Goal: Task Accomplishment & Management: Complete application form

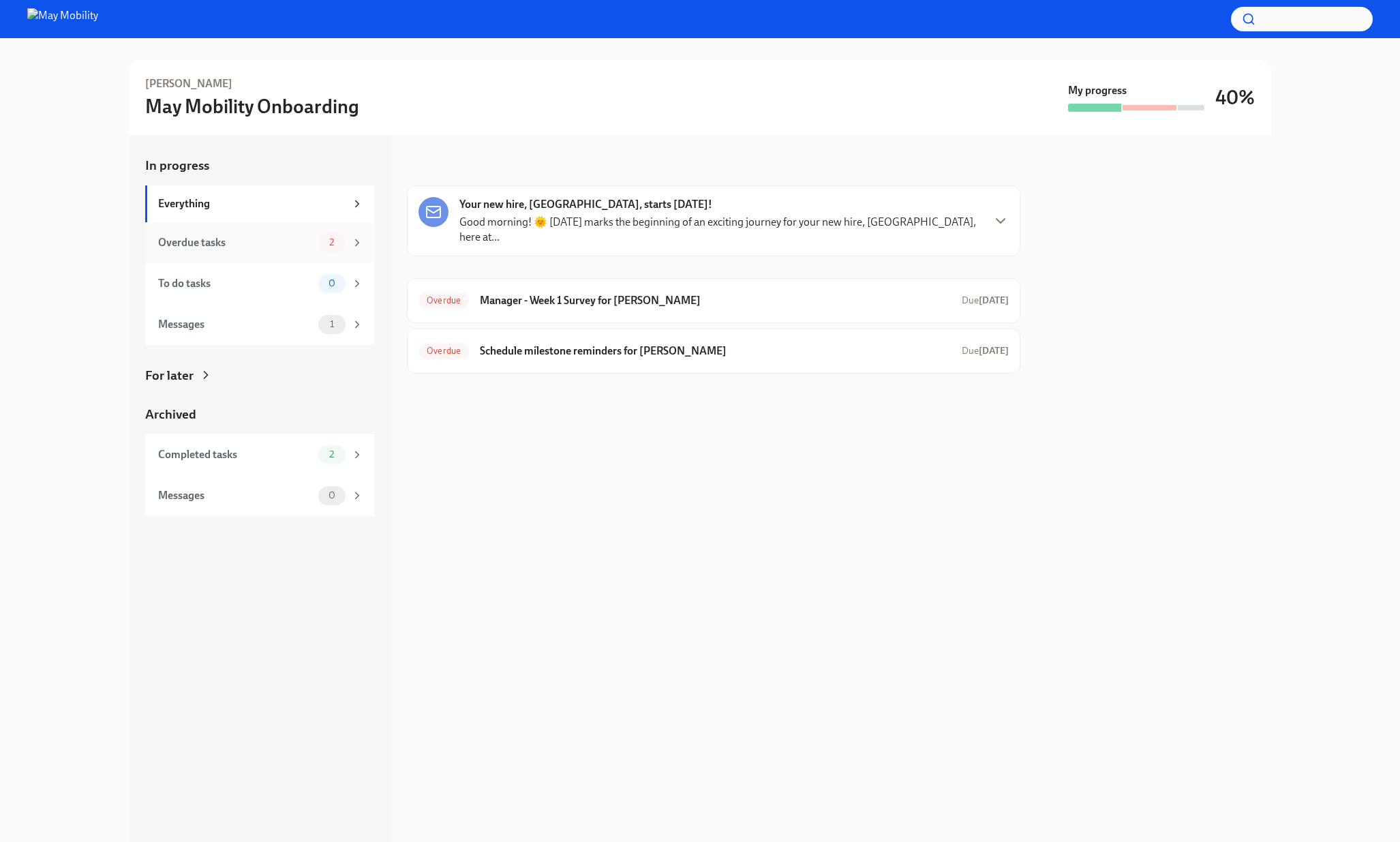
click at [280, 246] on div "Overdue tasks" at bounding box center [235, 243] width 154 height 15
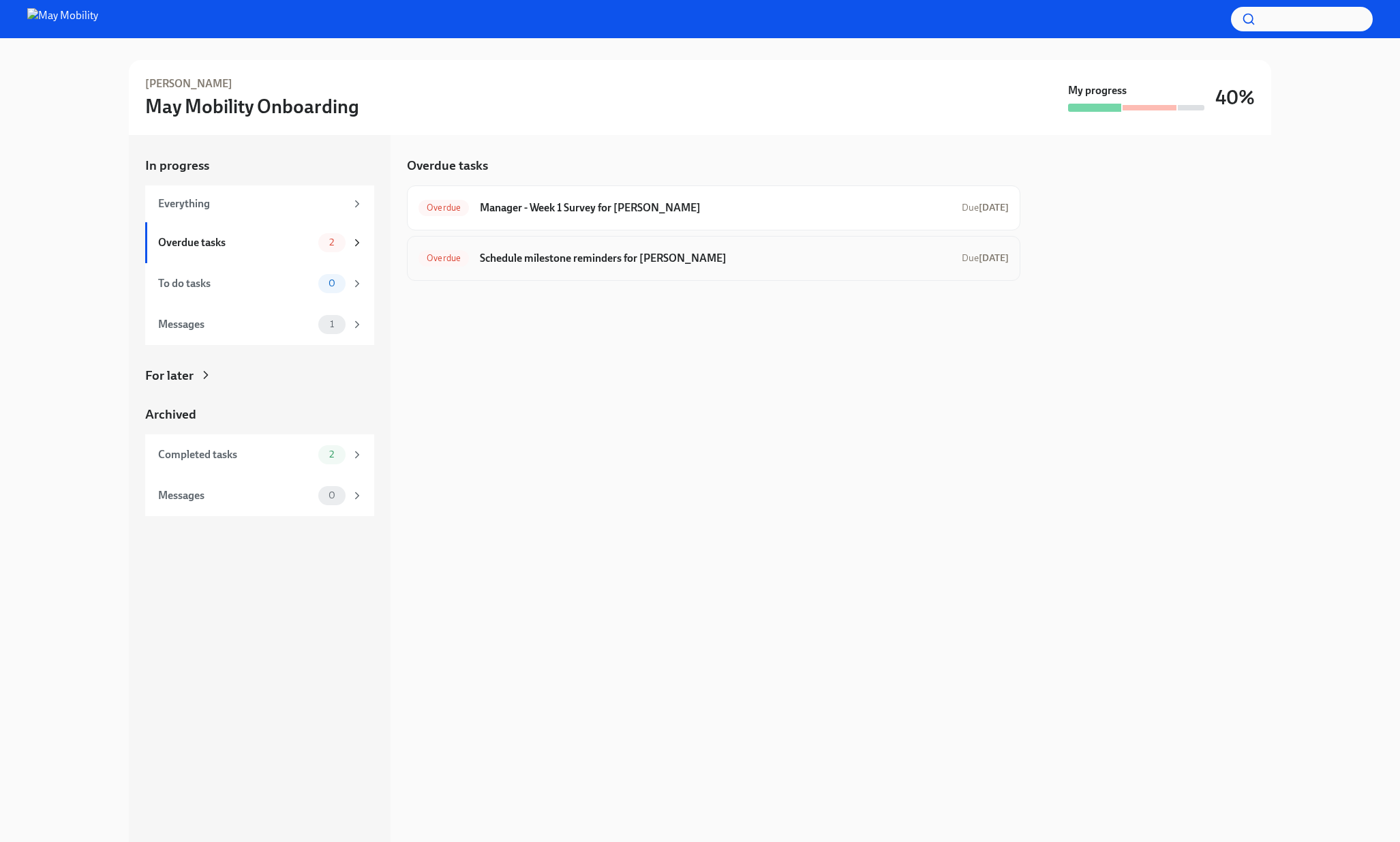
click at [653, 268] on div "Overdue Schedule milestone reminders for Misna Due [DATE]" at bounding box center [713, 258] width 590 height 22
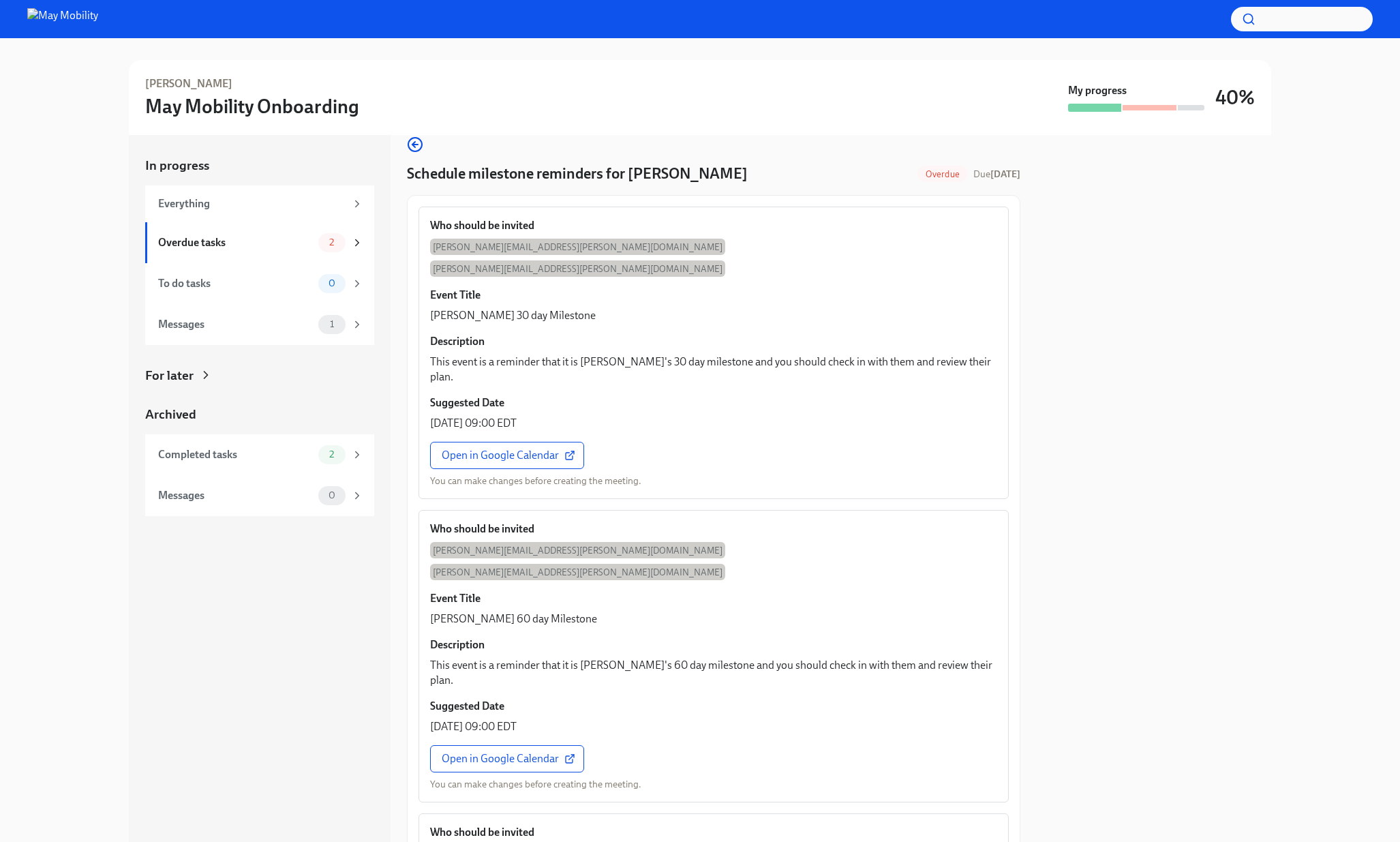
scroll to position [21, 0]
click at [515, 447] on span "Open in Google Calendar" at bounding box center [507, 454] width 130 height 14
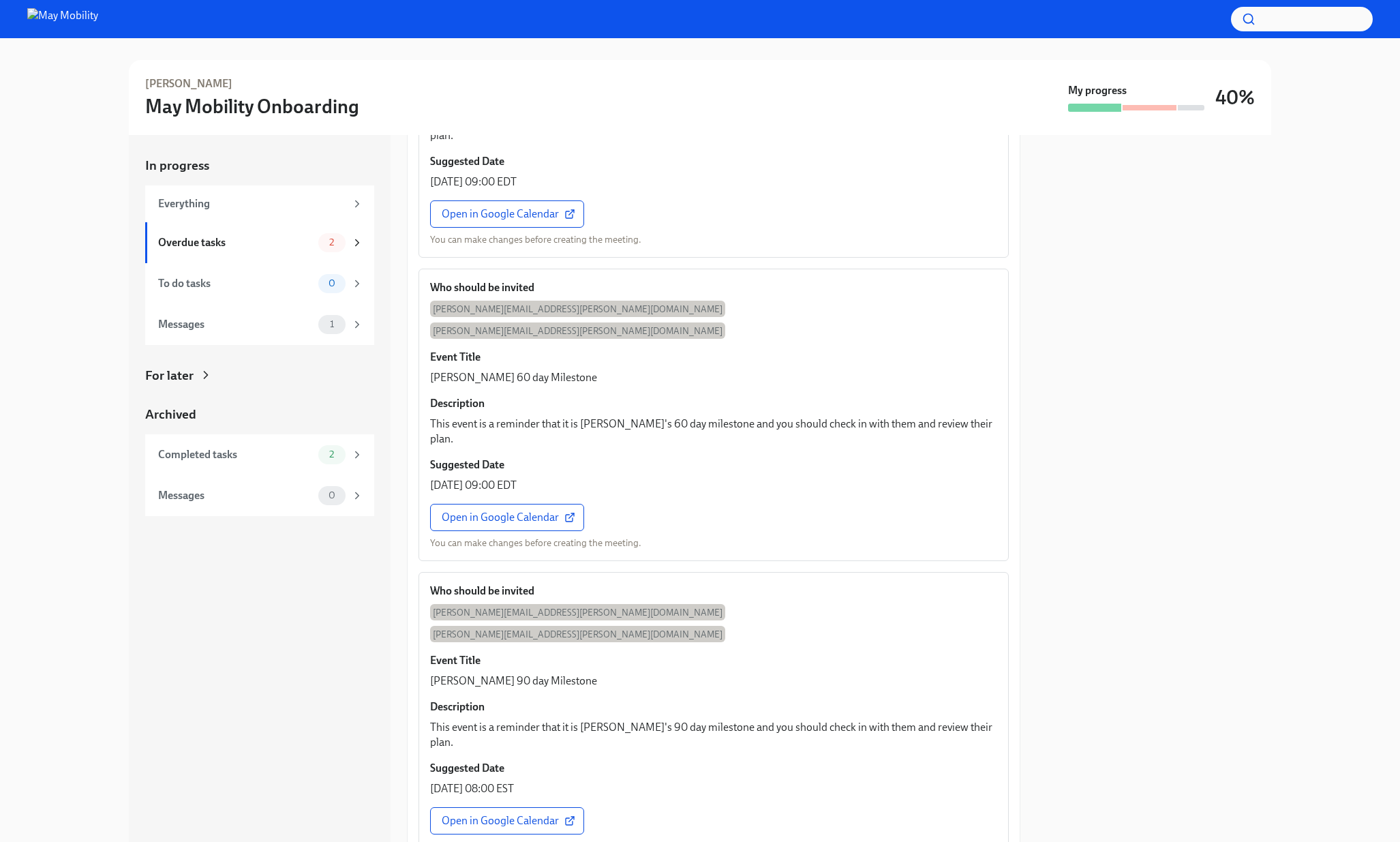
scroll to position [328, 0]
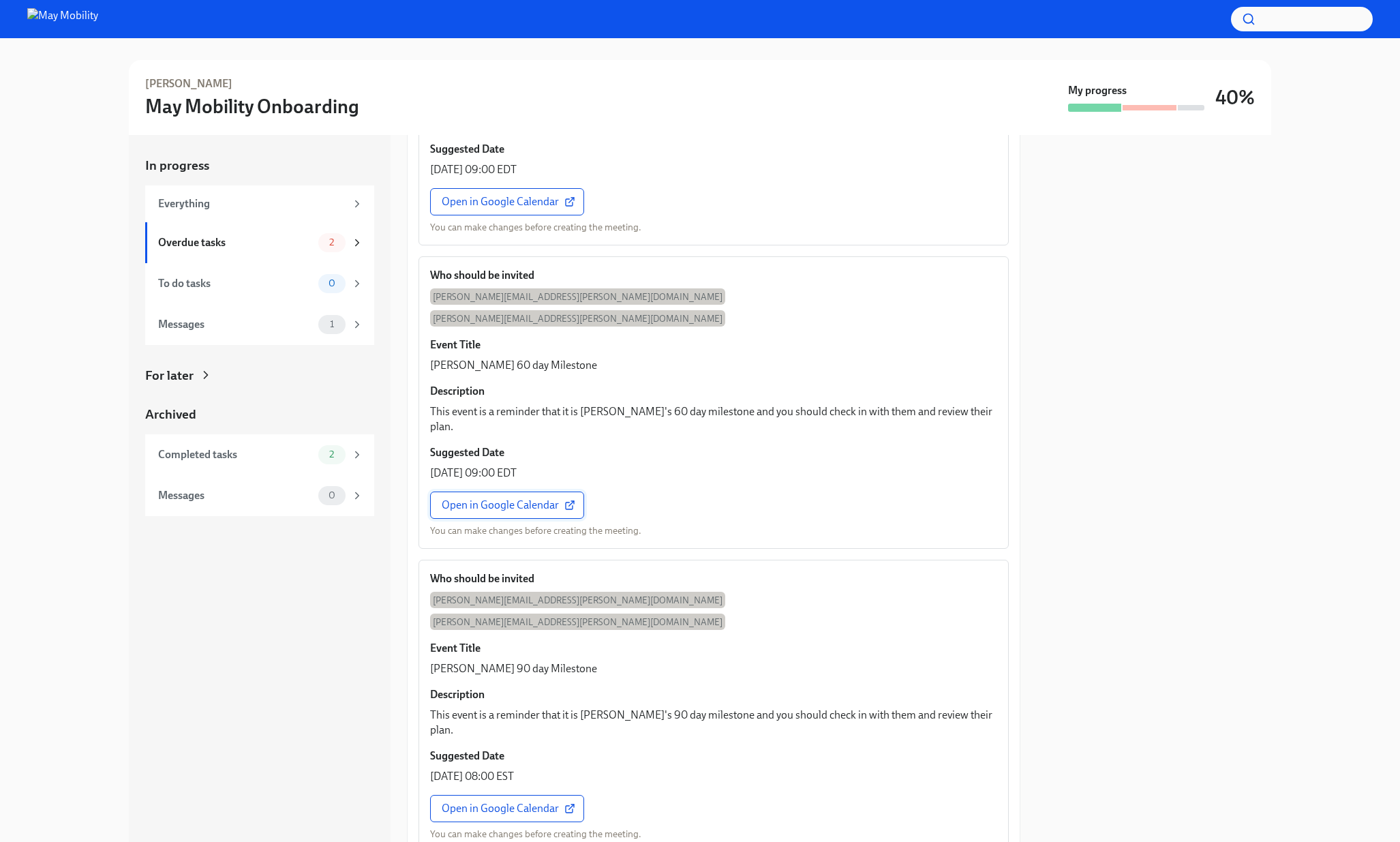
click at [458, 498] on span "Open in Google Calendar" at bounding box center [507, 504] width 130 height 14
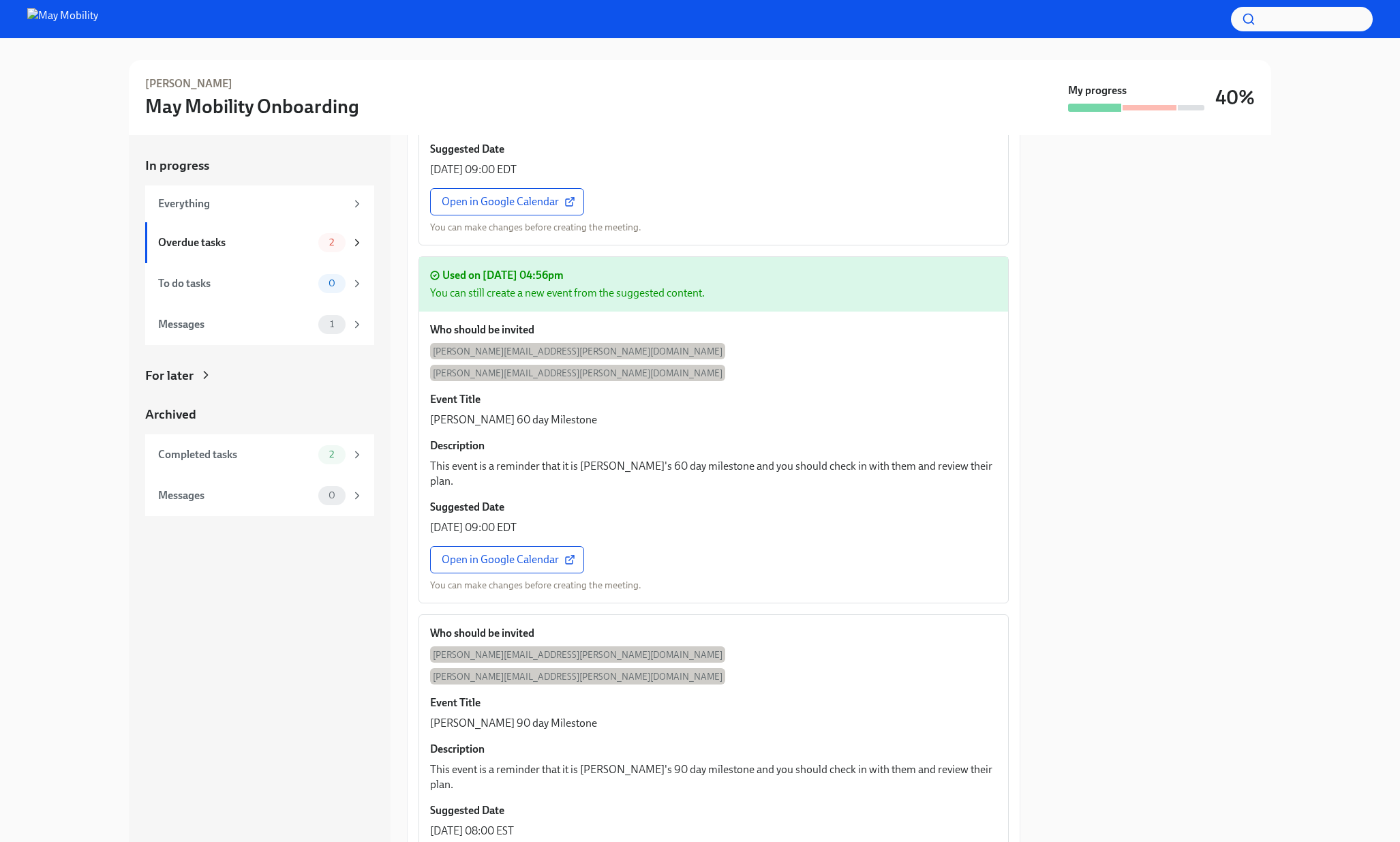
scroll to position [383, 0]
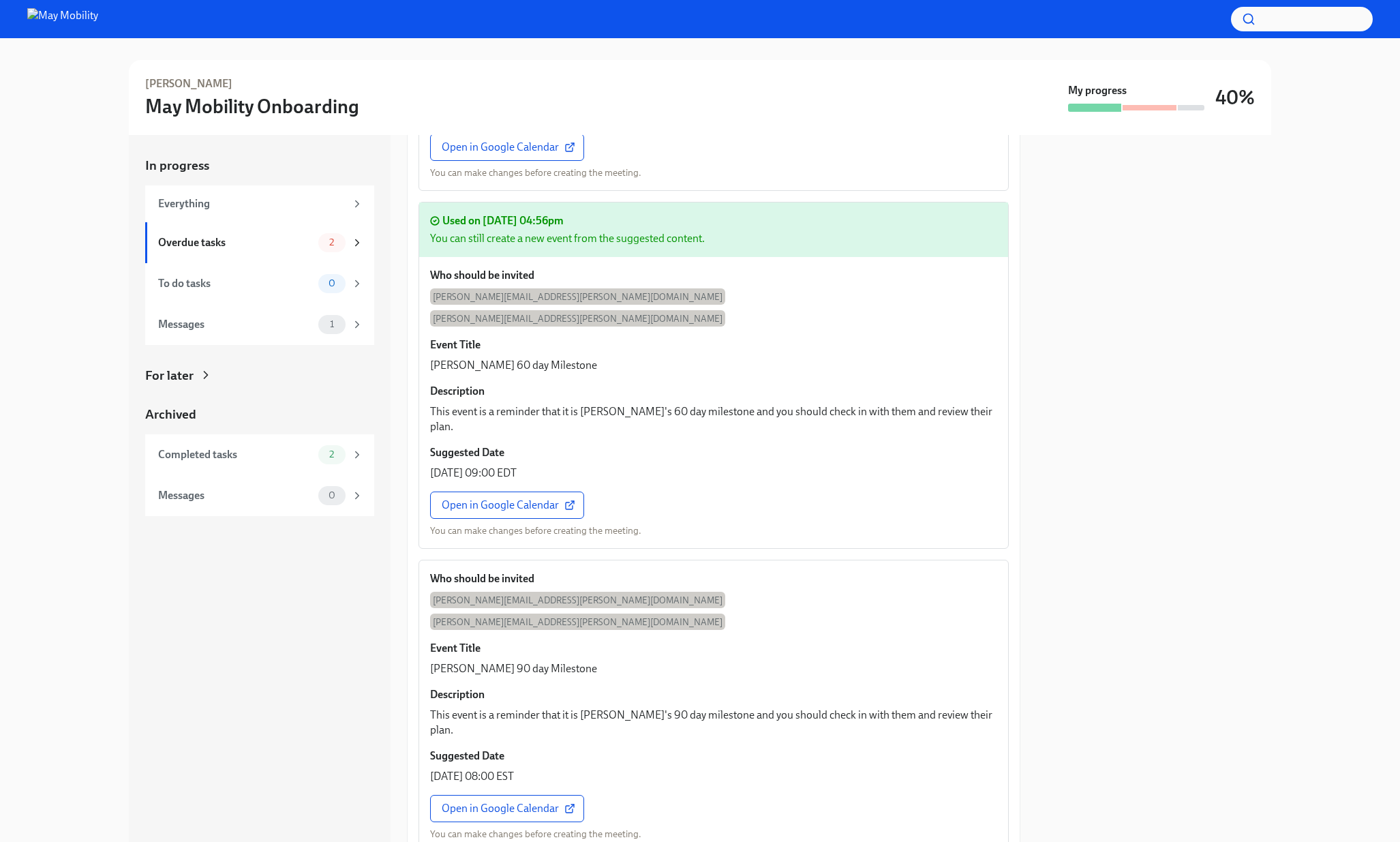
click at [518, 679] on div "Who should be invited [PERSON_NAME][EMAIL_ADDRESS][PERSON_NAME][DOMAIN_NAME] [P…" at bounding box center [714, 706] width 589 height 291
click at [520, 801] on span "Open in Google Calendar" at bounding box center [507, 808] width 130 height 14
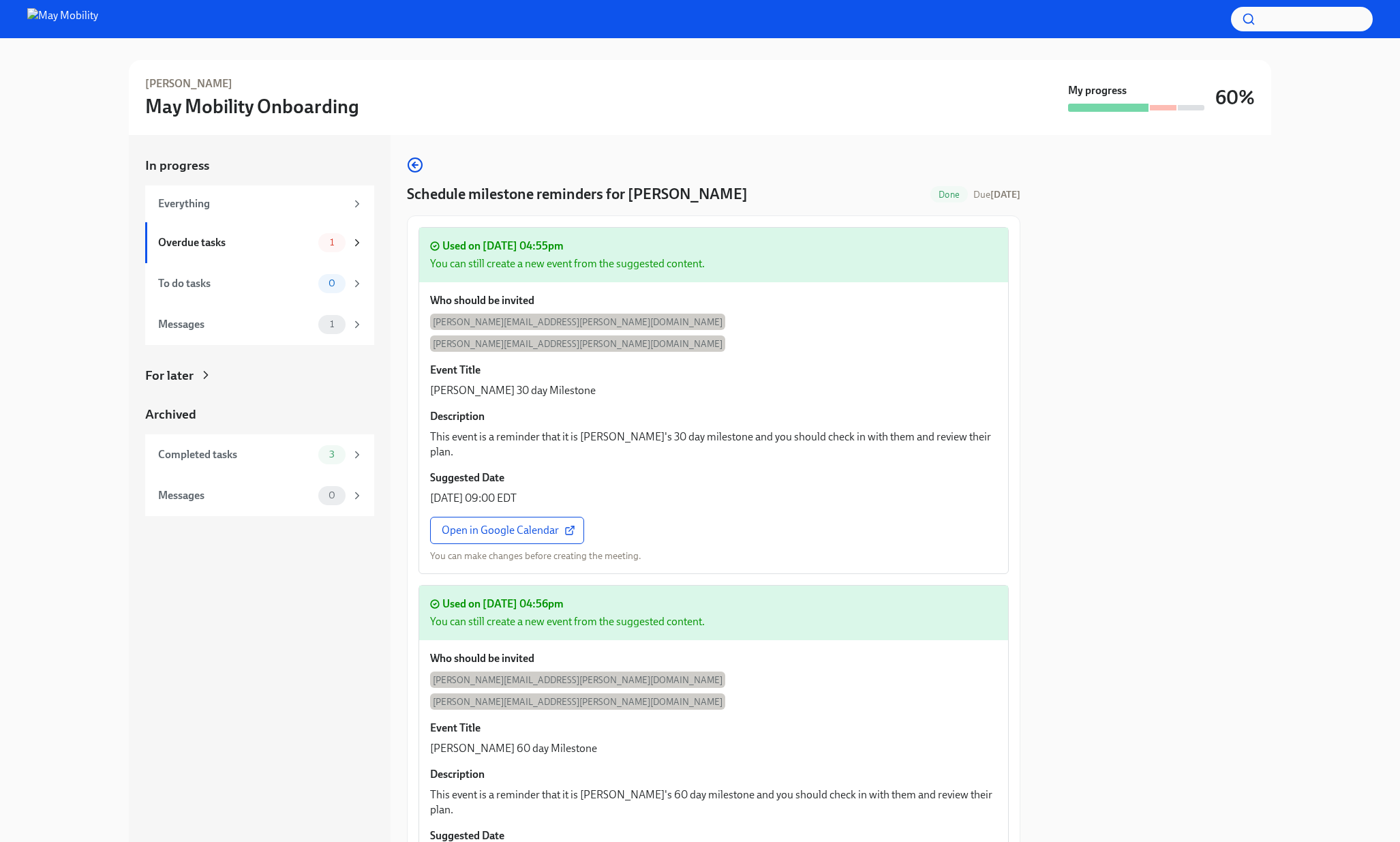
scroll to position [5, 0]
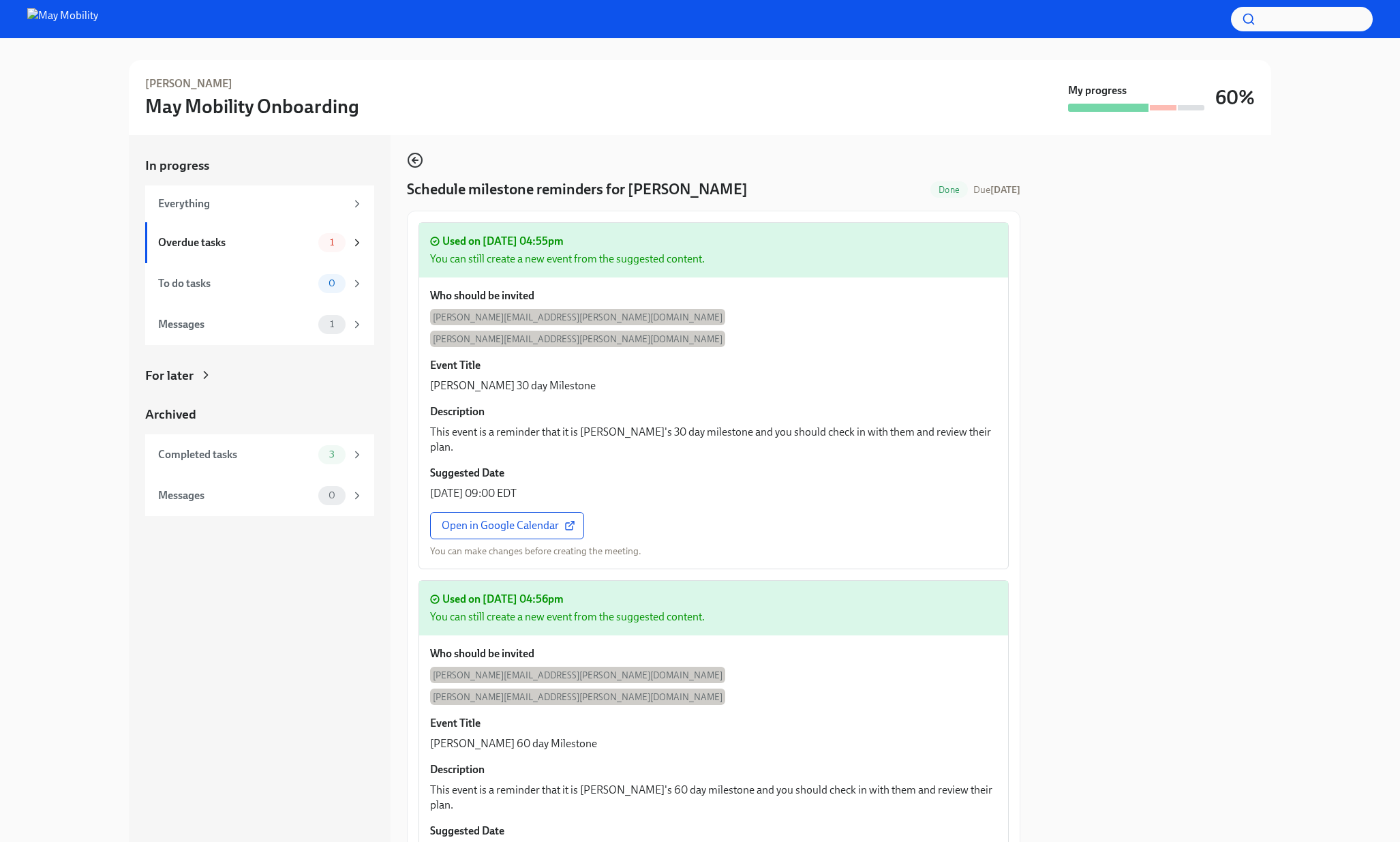
click at [415, 152] on icon "button" at bounding box center [415, 160] width 16 height 16
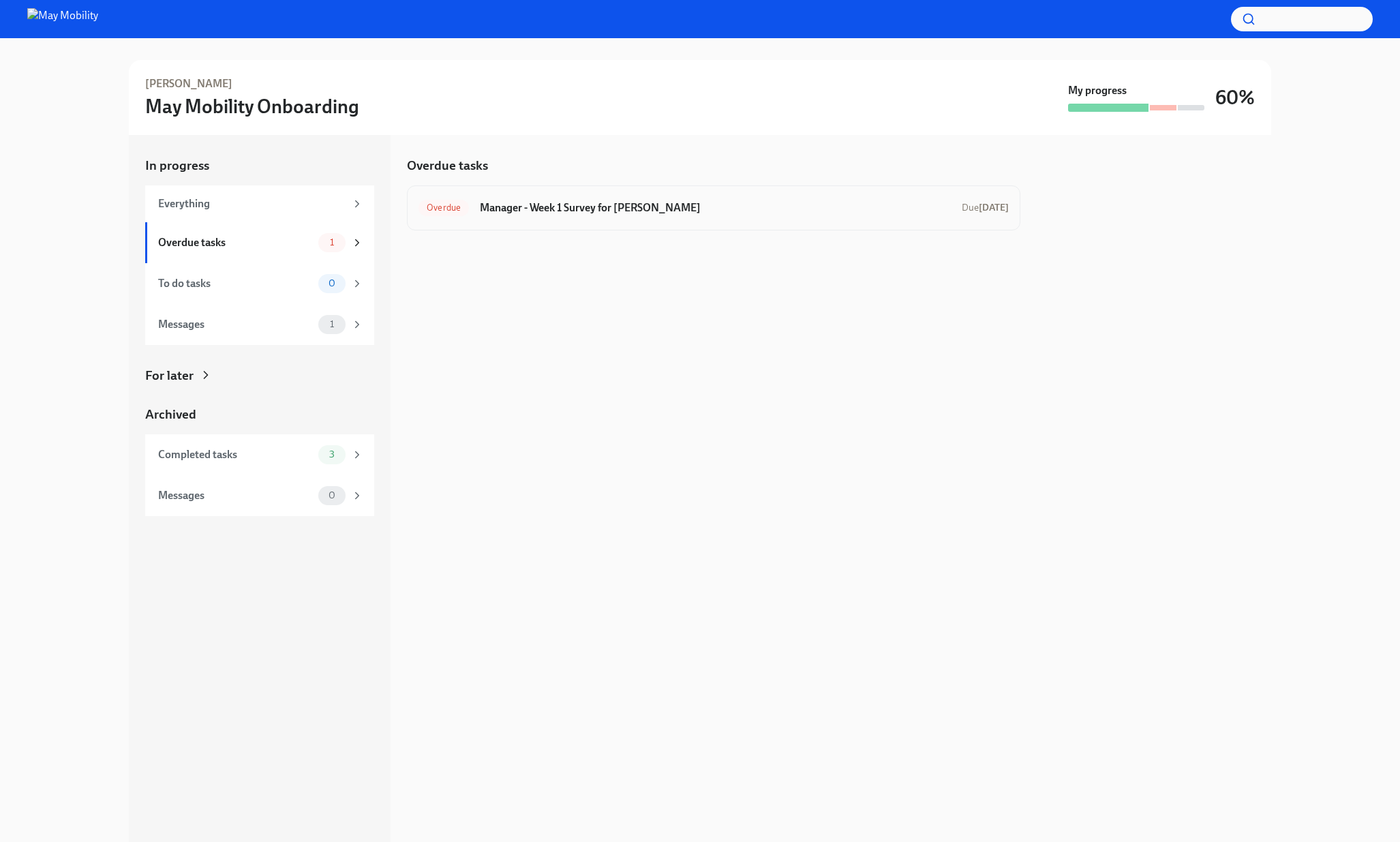
click at [604, 213] on h6 "Manager - Week 1 Survey for [PERSON_NAME]" at bounding box center [715, 207] width 471 height 15
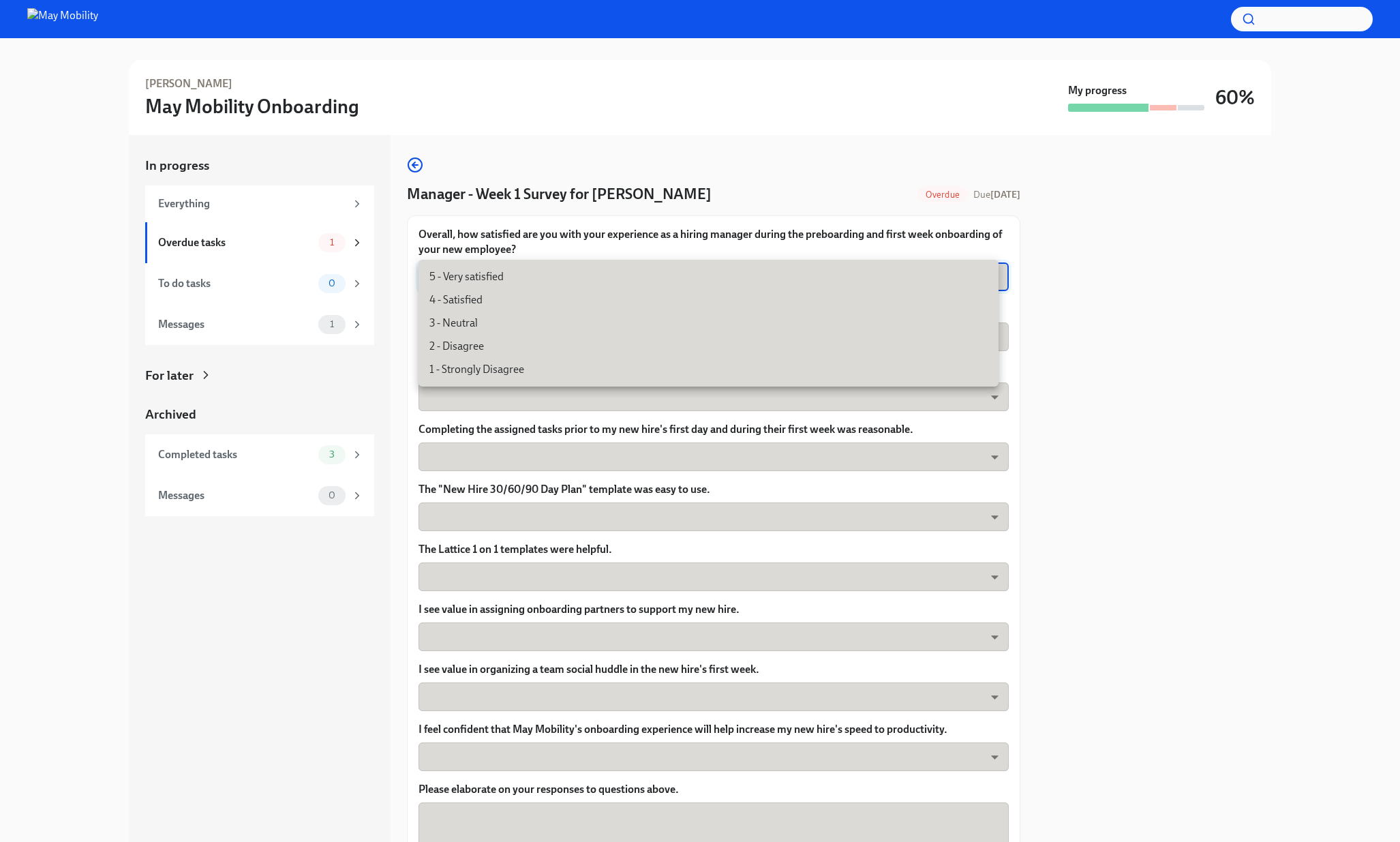
click at [654, 276] on body "[PERSON_NAME] May Mobility Onboarding My progress 60% In progress Everything Ov…" at bounding box center [700, 421] width 1400 height 842
click at [638, 291] on li "4 - Satisfied" at bounding box center [708, 299] width 580 height 23
type input "nYbWsvkNA"
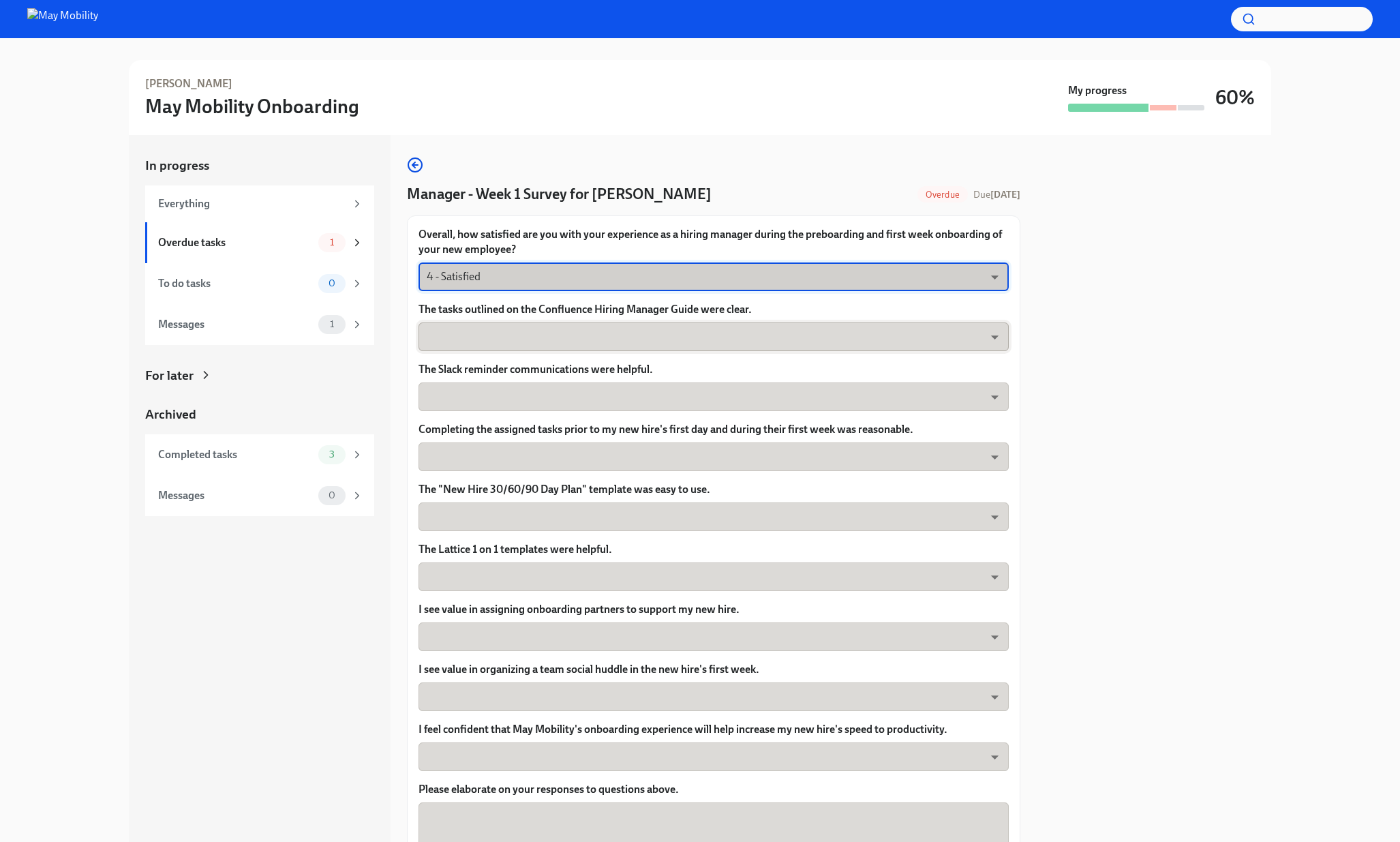
scroll to position [7, 0]
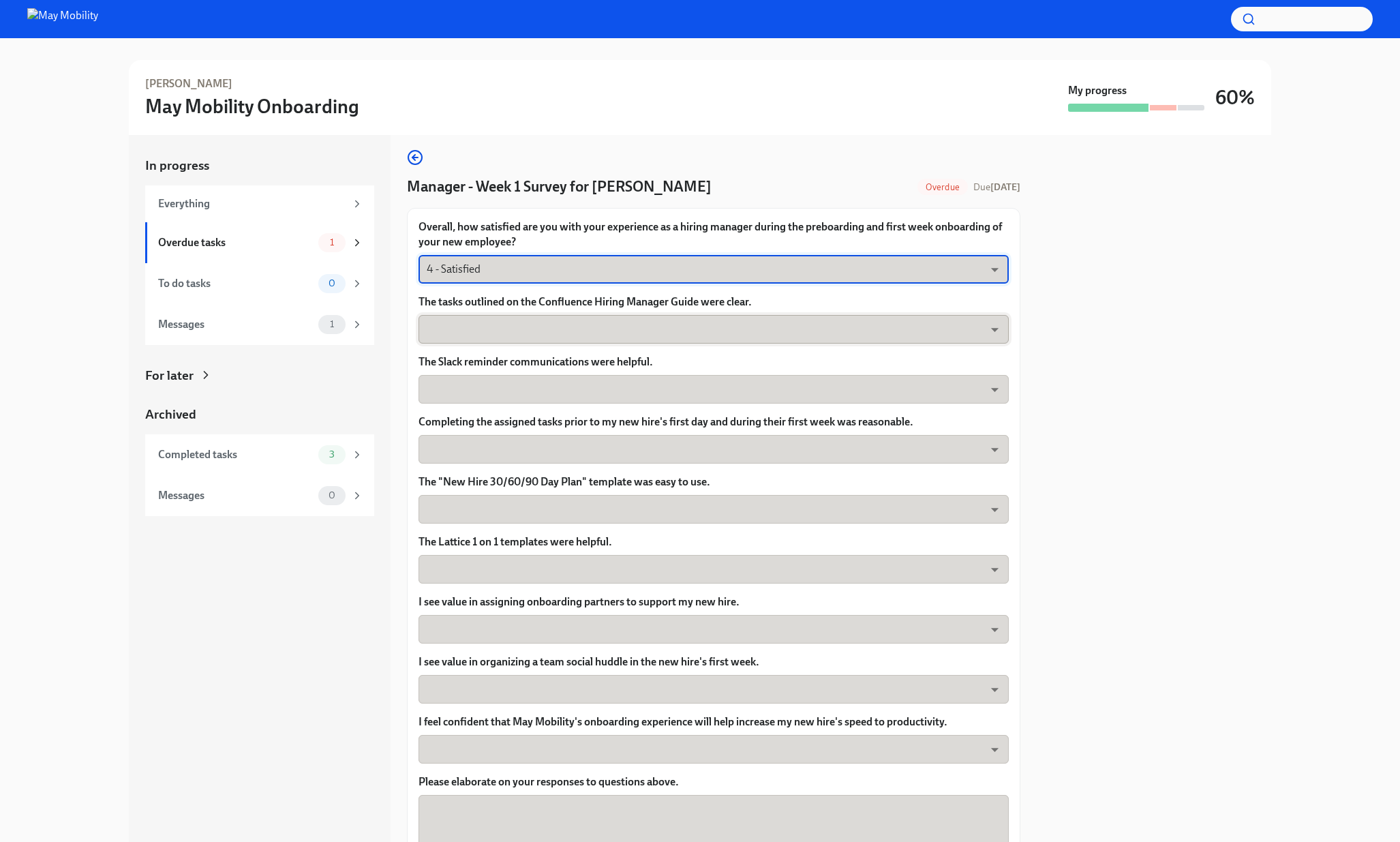
click at [622, 333] on body "[PERSON_NAME] May Mobility Onboarding My progress 60% In progress Everything Ov…" at bounding box center [700, 421] width 1400 height 842
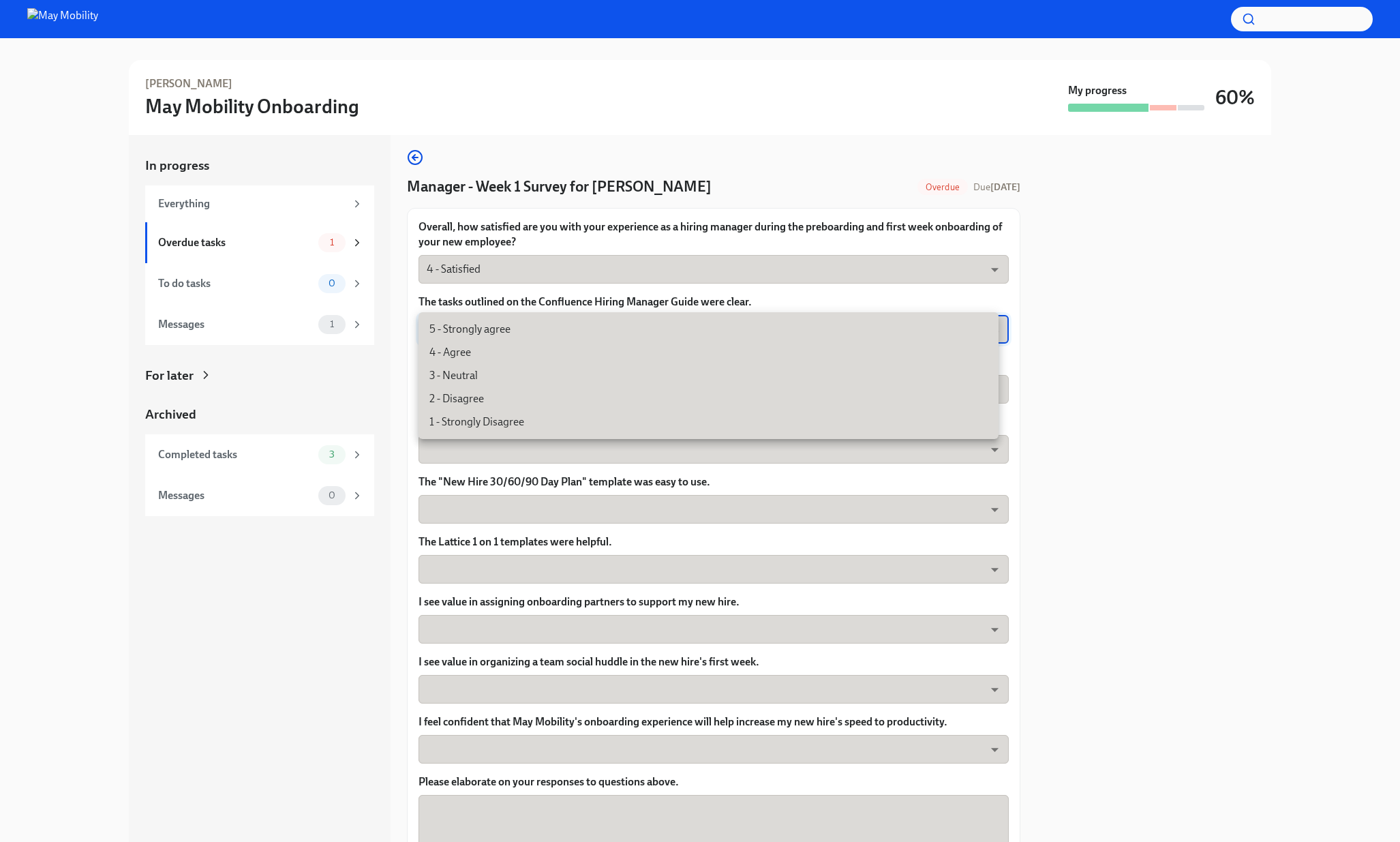
click at [592, 351] on li "4 - Agree" at bounding box center [708, 352] width 580 height 23
type input "nYbWsvkNA"
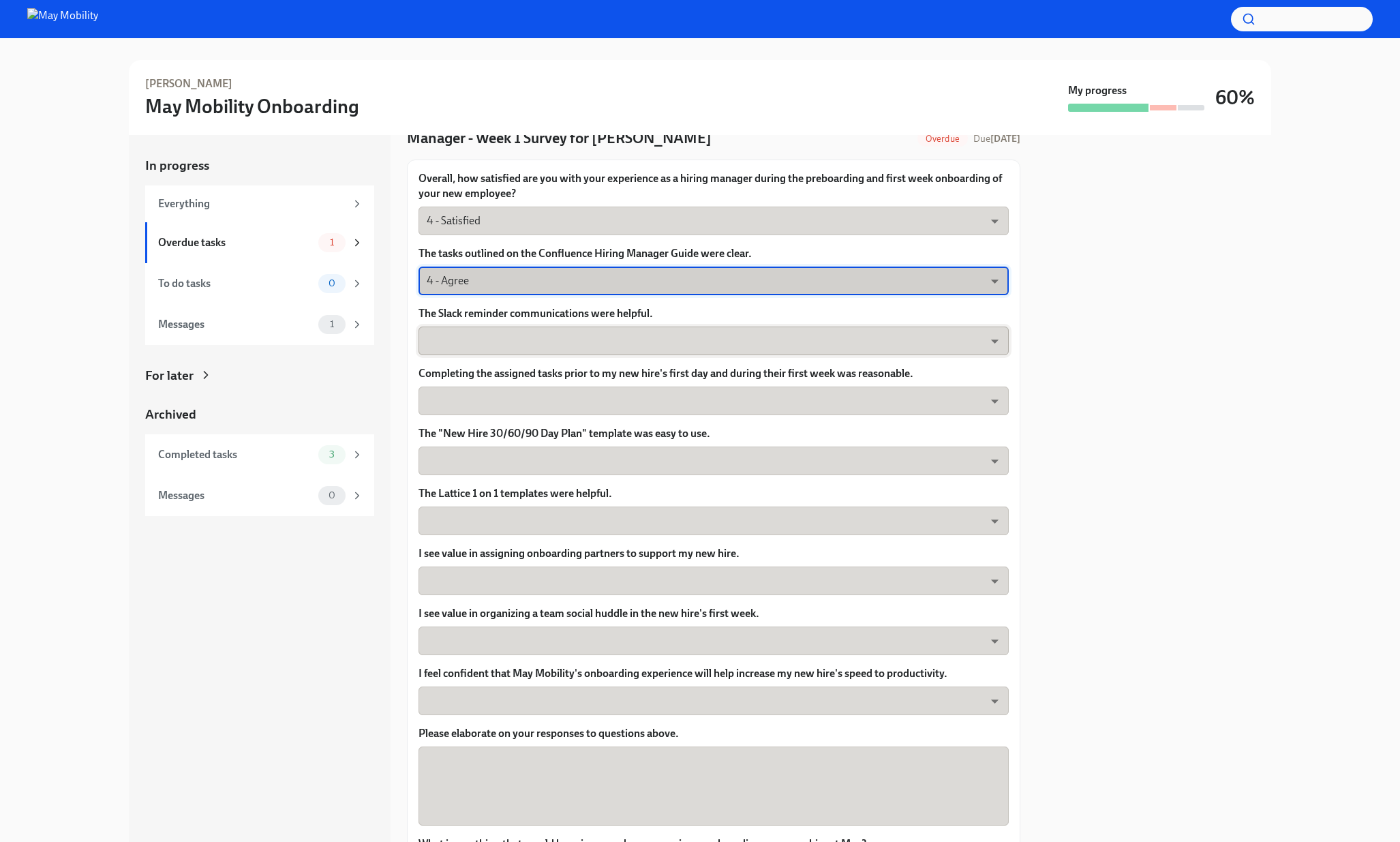
scroll to position [55, 0]
click at [617, 347] on body "[PERSON_NAME] May Mobility Onboarding My progress 60% In progress Everything Ov…" at bounding box center [700, 421] width 1400 height 842
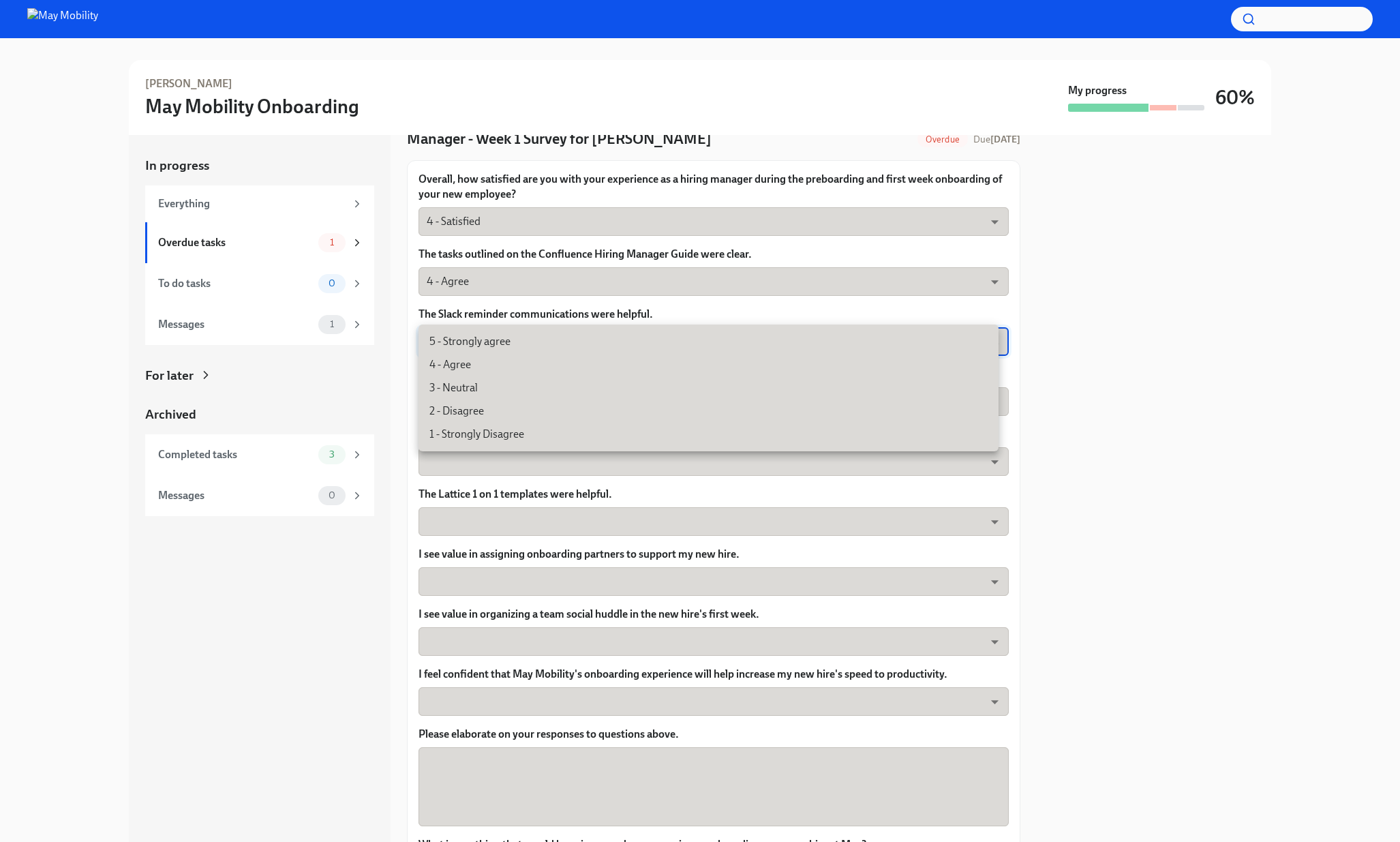
click at [600, 349] on li "5 - Strongly agree" at bounding box center [708, 341] width 580 height 23
type input "insi6vOkl"
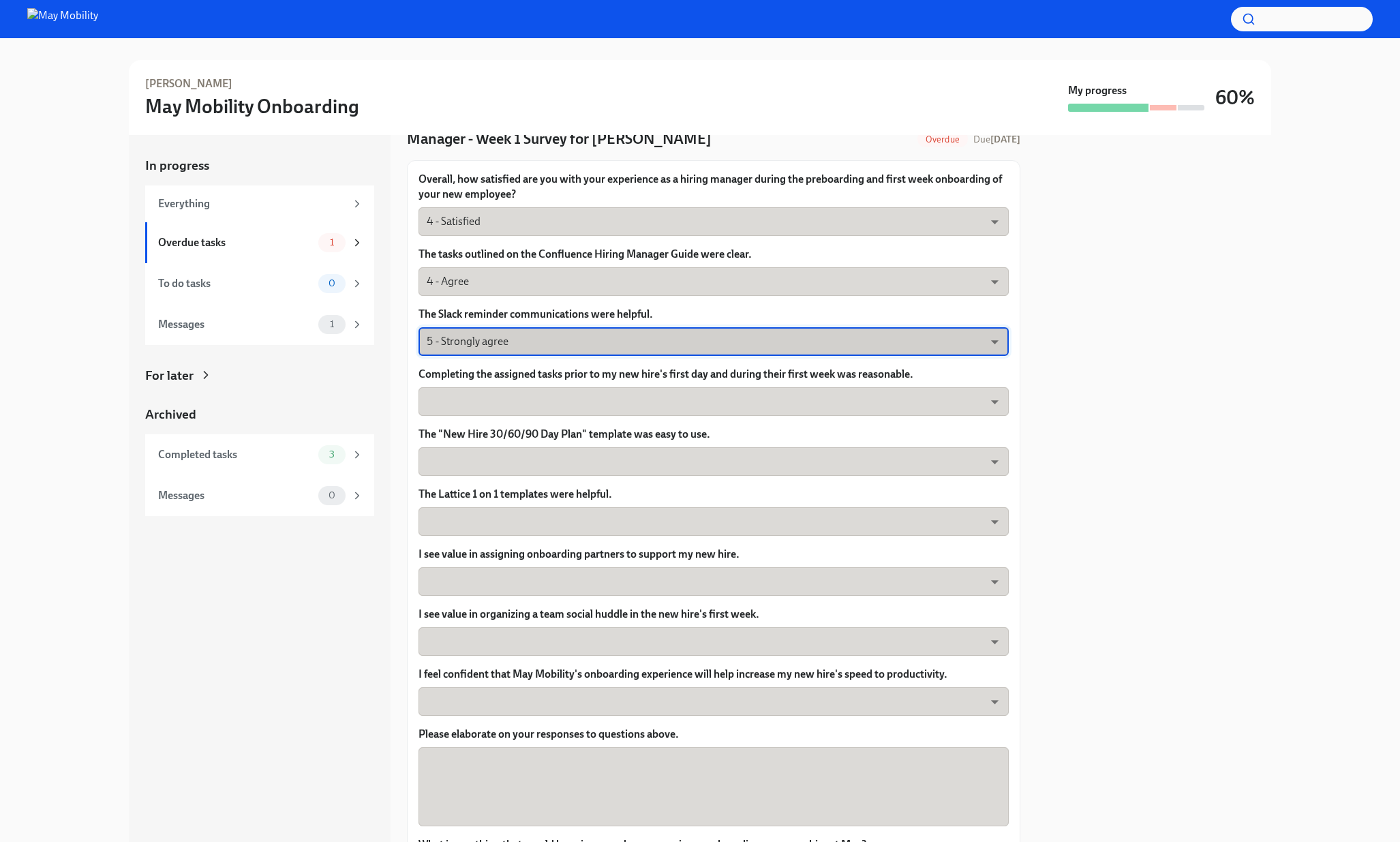
scroll to position [167, 0]
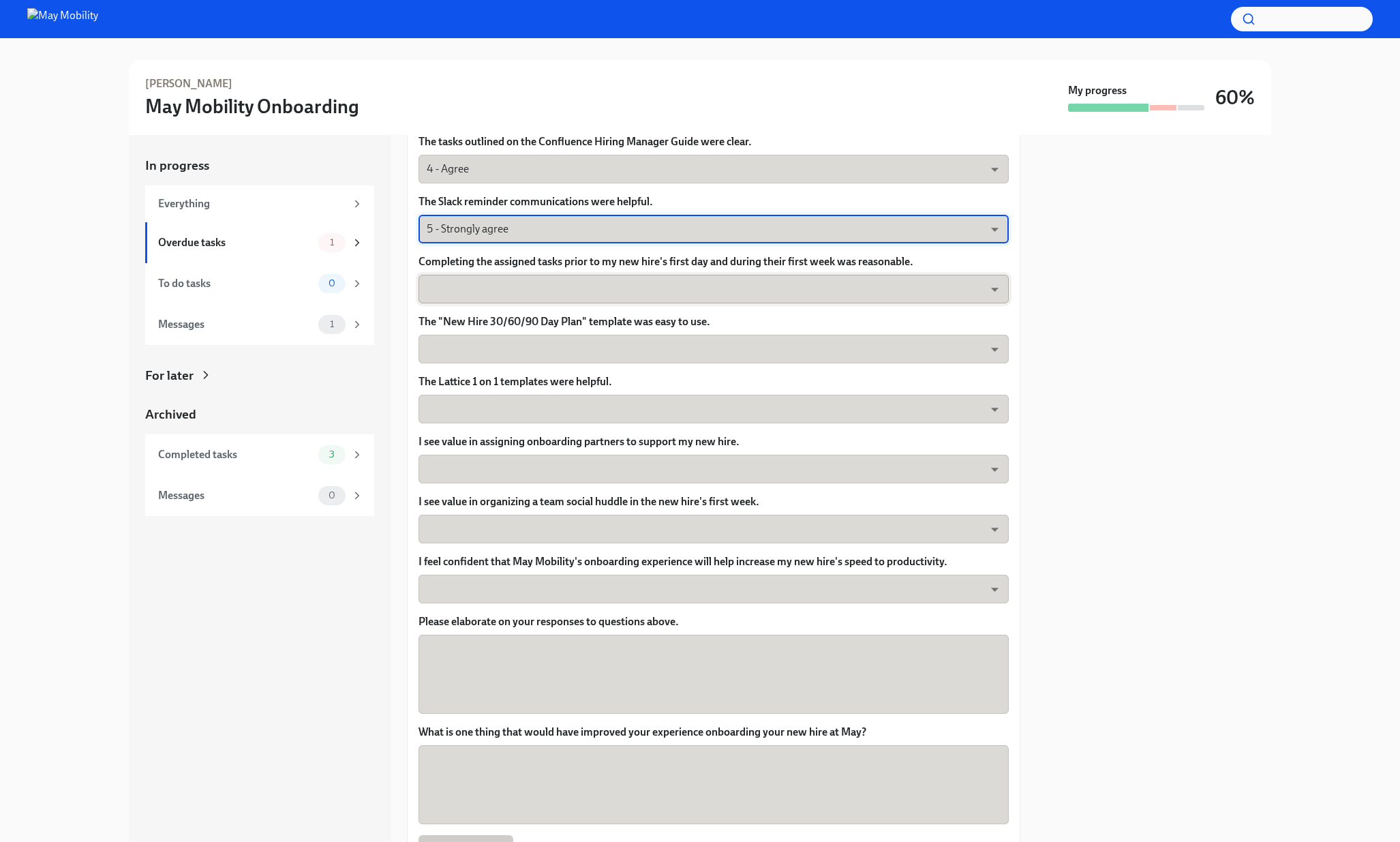
click at [588, 291] on body "[PERSON_NAME] May Mobility Onboarding My progress 60% In progress Everything Ov…" at bounding box center [700, 421] width 1400 height 842
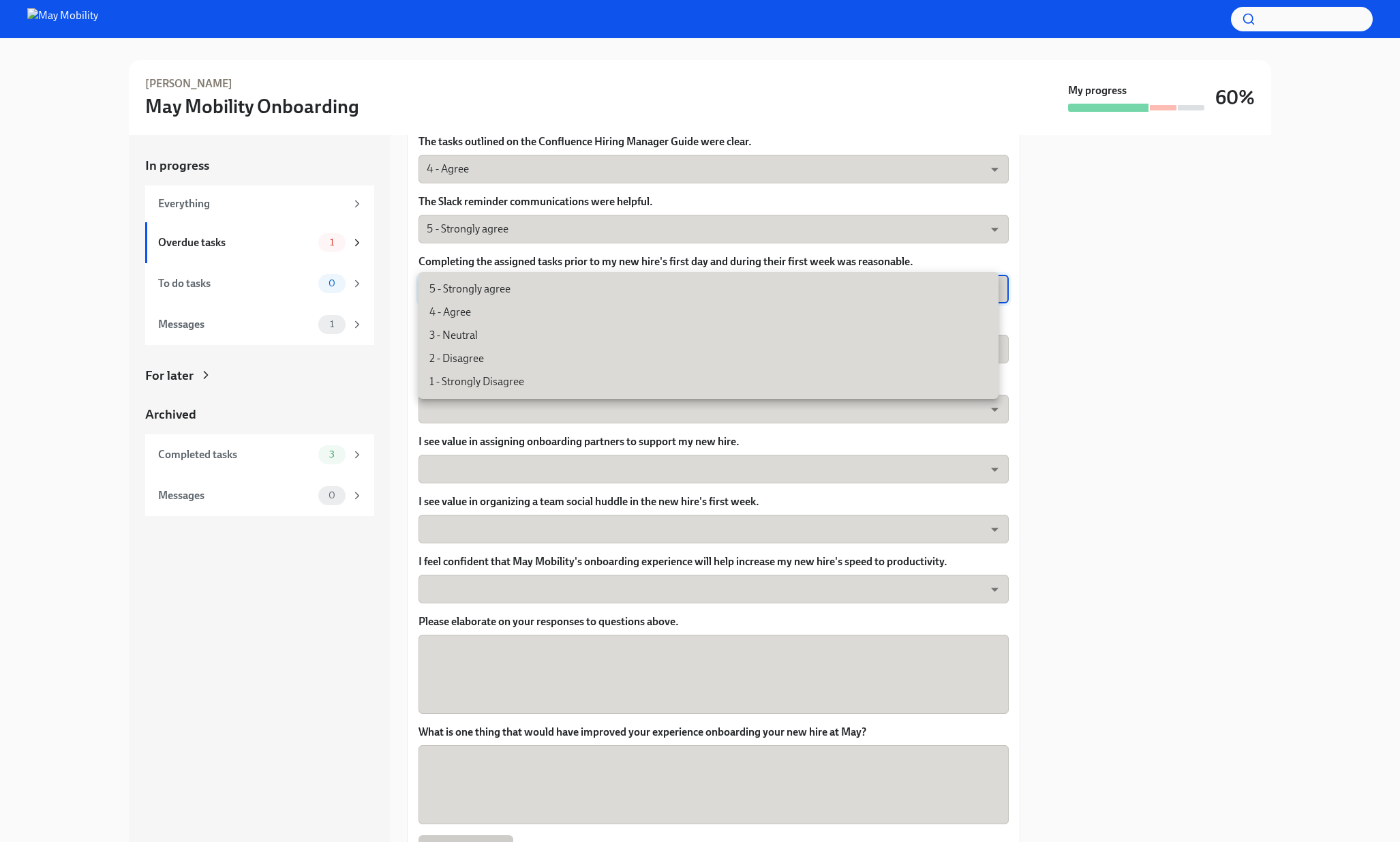
click at [575, 307] on li "4 - Agree" at bounding box center [708, 311] width 580 height 23
type input "nYbWsvkNA"
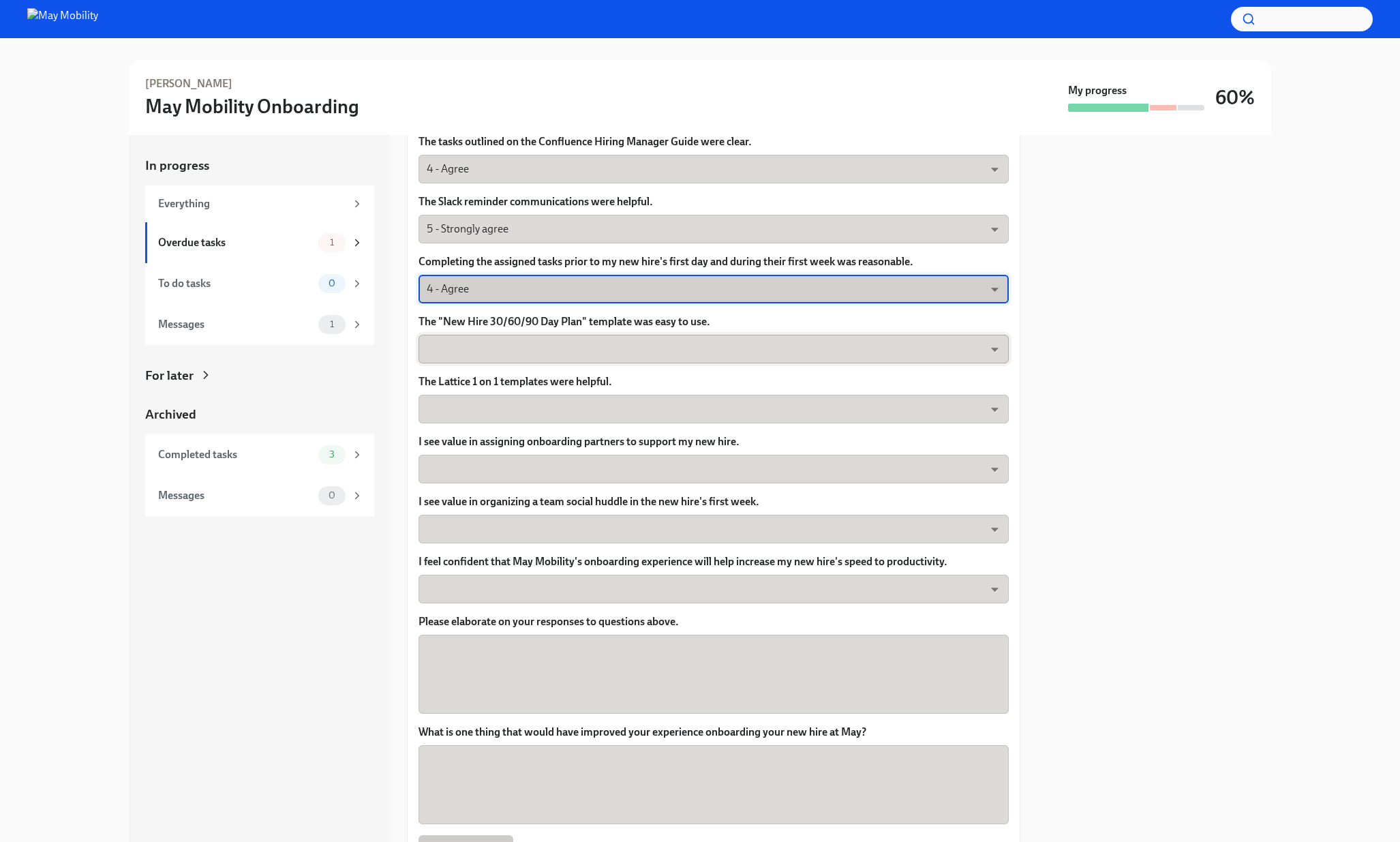
scroll to position [182, 0]
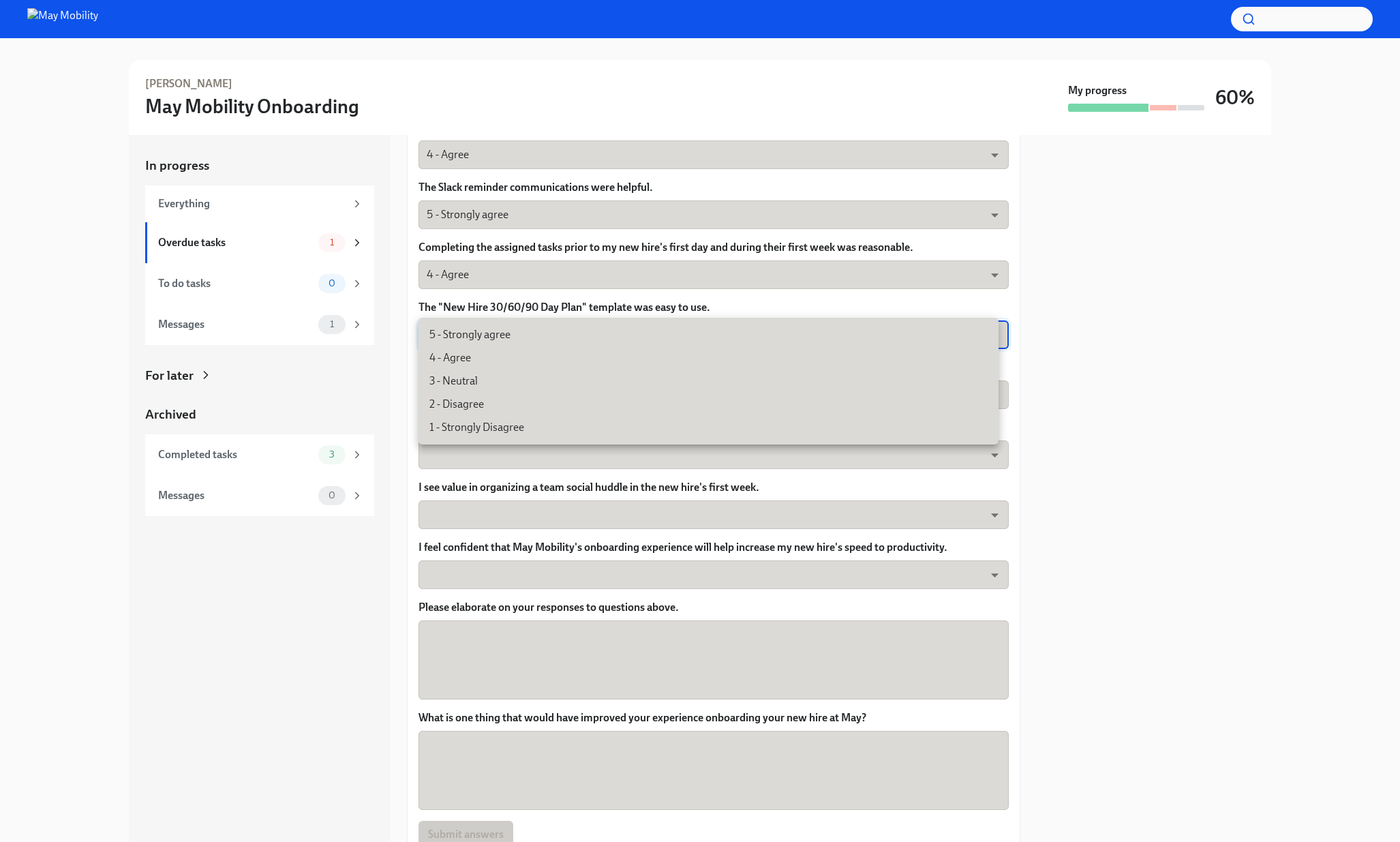
click at [630, 336] on body "[PERSON_NAME] May Mobility Onboarding My progress 60% In progress Everything Ov…" at bounding box center [700, 421] width 1400 height 842
click at [622, 347] on li "4 - Agree" at bounding box center [708, 358] width 580 height 23
type input "nYbWsvkNA"
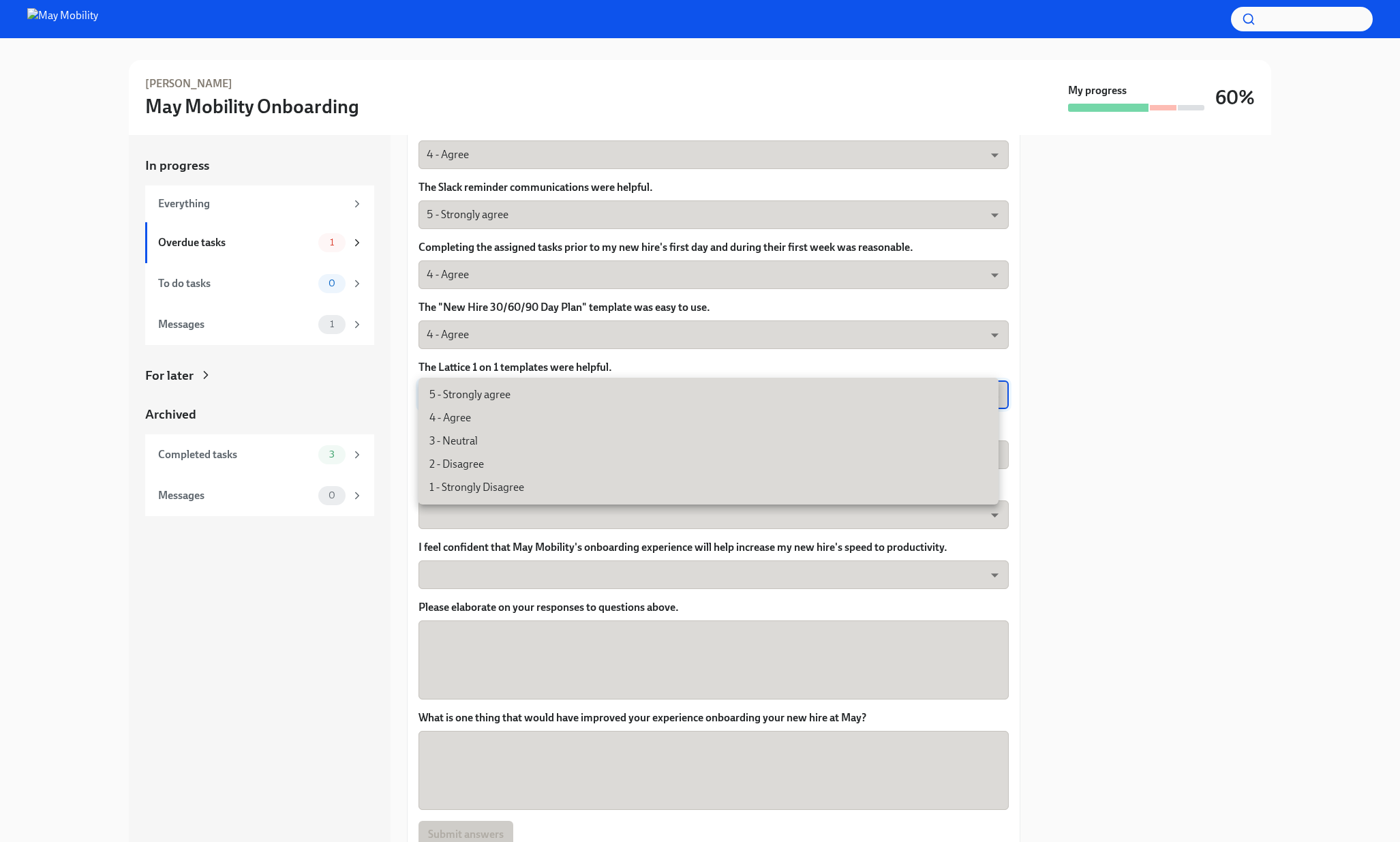
click at [624, 390] on body "[PERSON_NAME] May Mobility Onboarding My progress 60% In progress Everything Ov…" at bounding box center [700, 421] width 1400 height 842
click at [596, 435] on li "3 - Neutral" at bounding box center [708, 440] width 580 height 23
type input "uYz84vslQ"
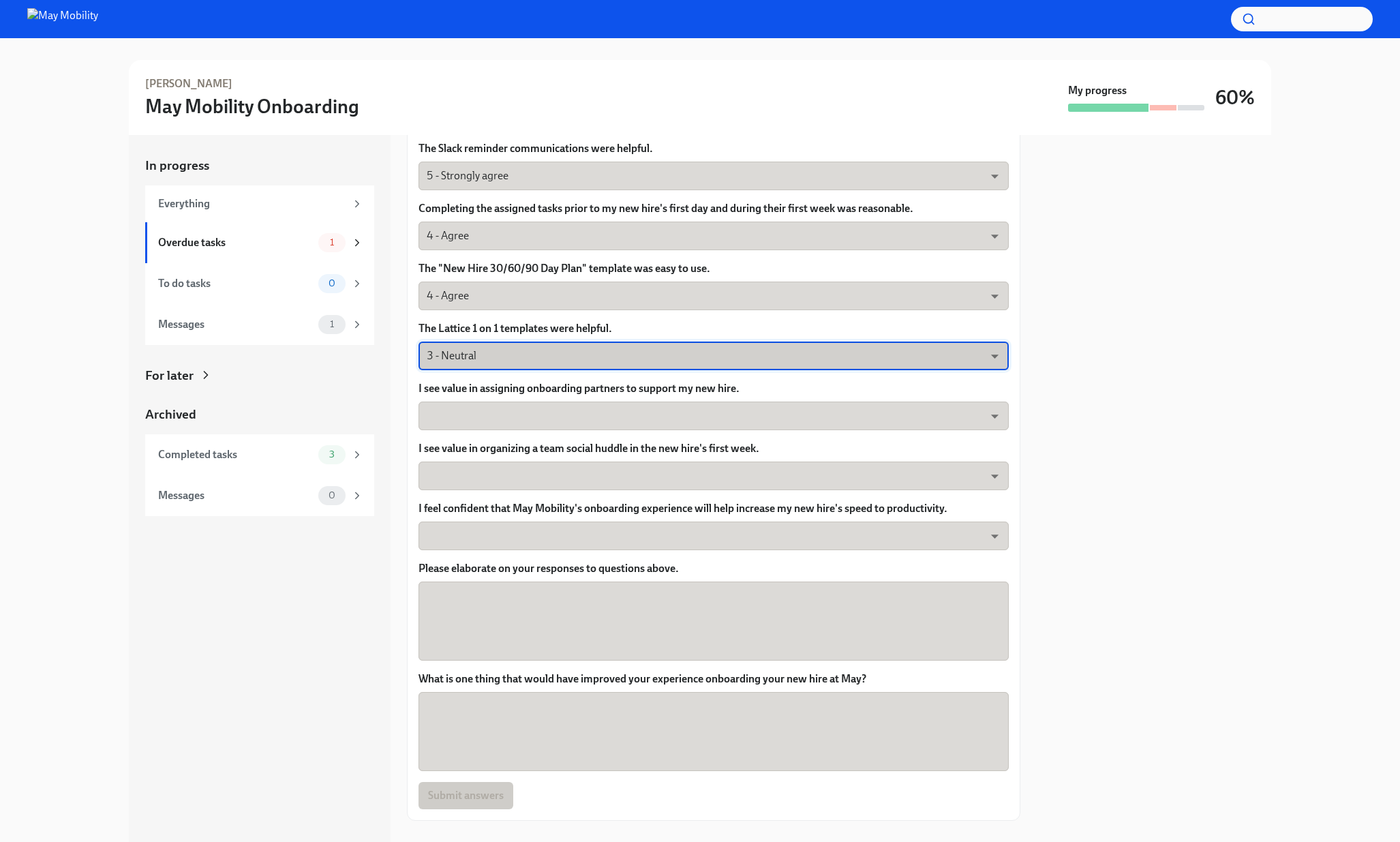
scroll to position [243, 0]
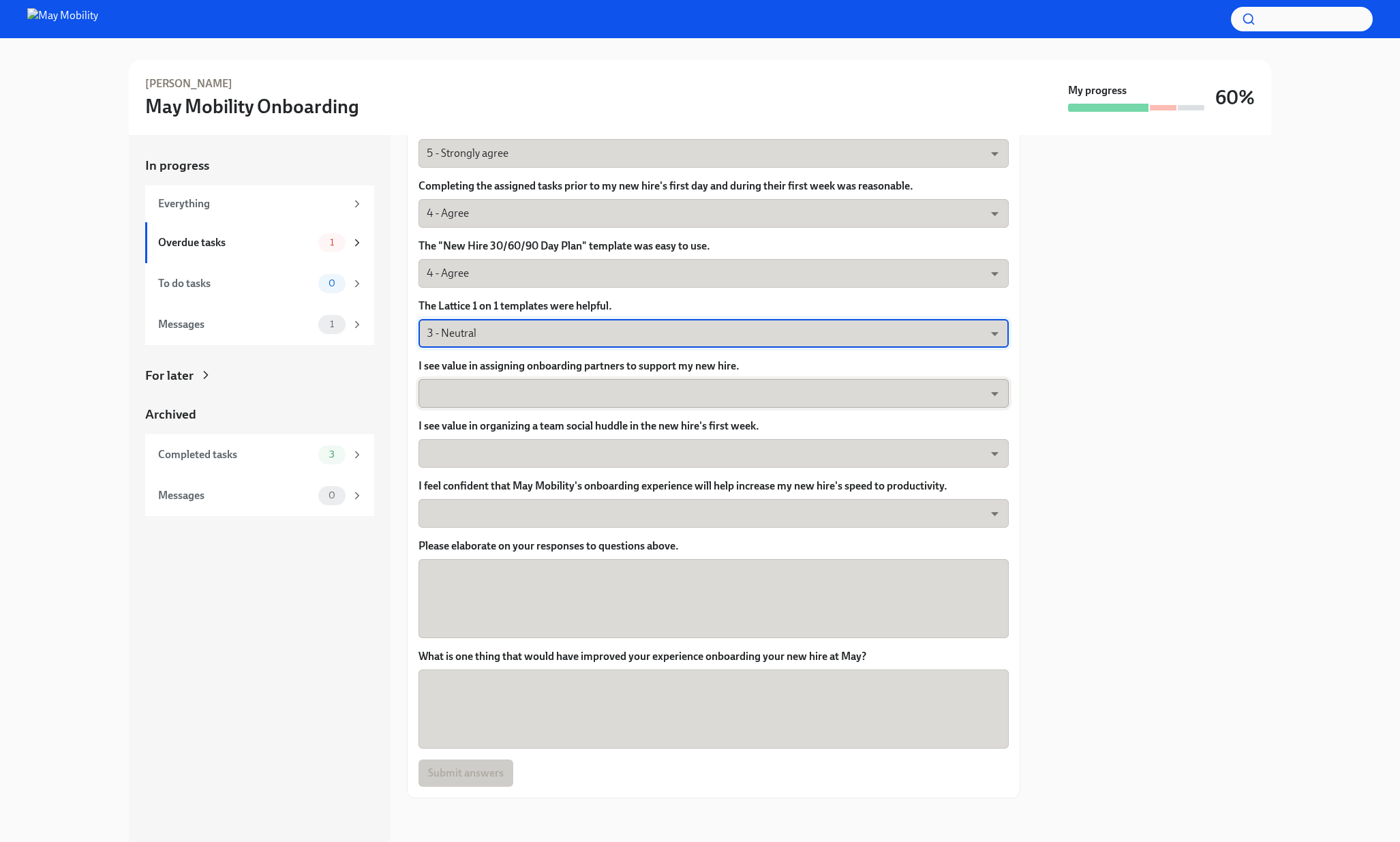
click at [607, 384] on body "[PERSON_NAME] May Mobility Onboarding My progress 60% In progress Everything Ov…" at bounding box center [700, 421] width 1400 height 842
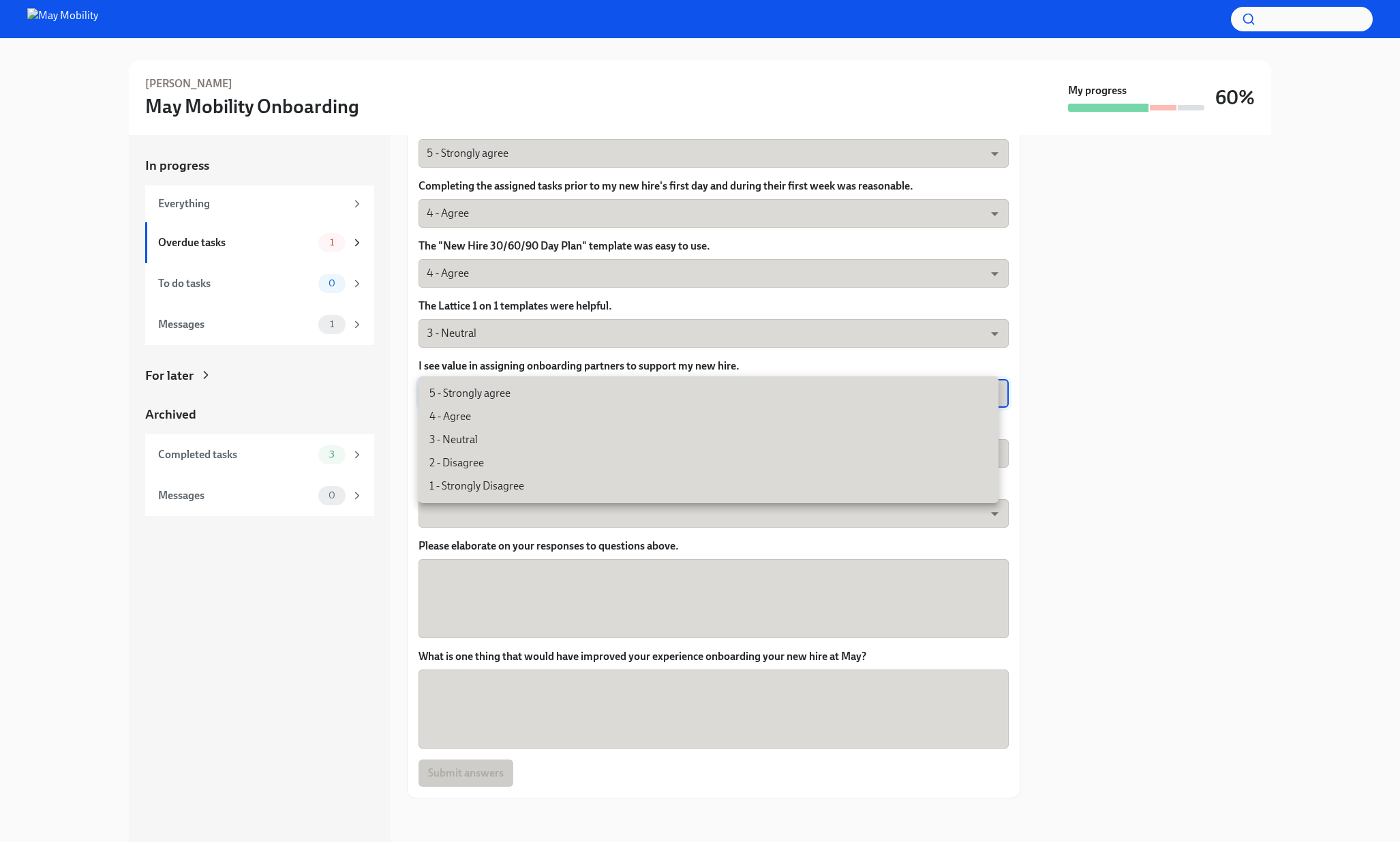
click at [592, 402] on li "5 - Strongly agree" at bounding box center [708, 393] width 580 height 23
type input "insi6vOkl"
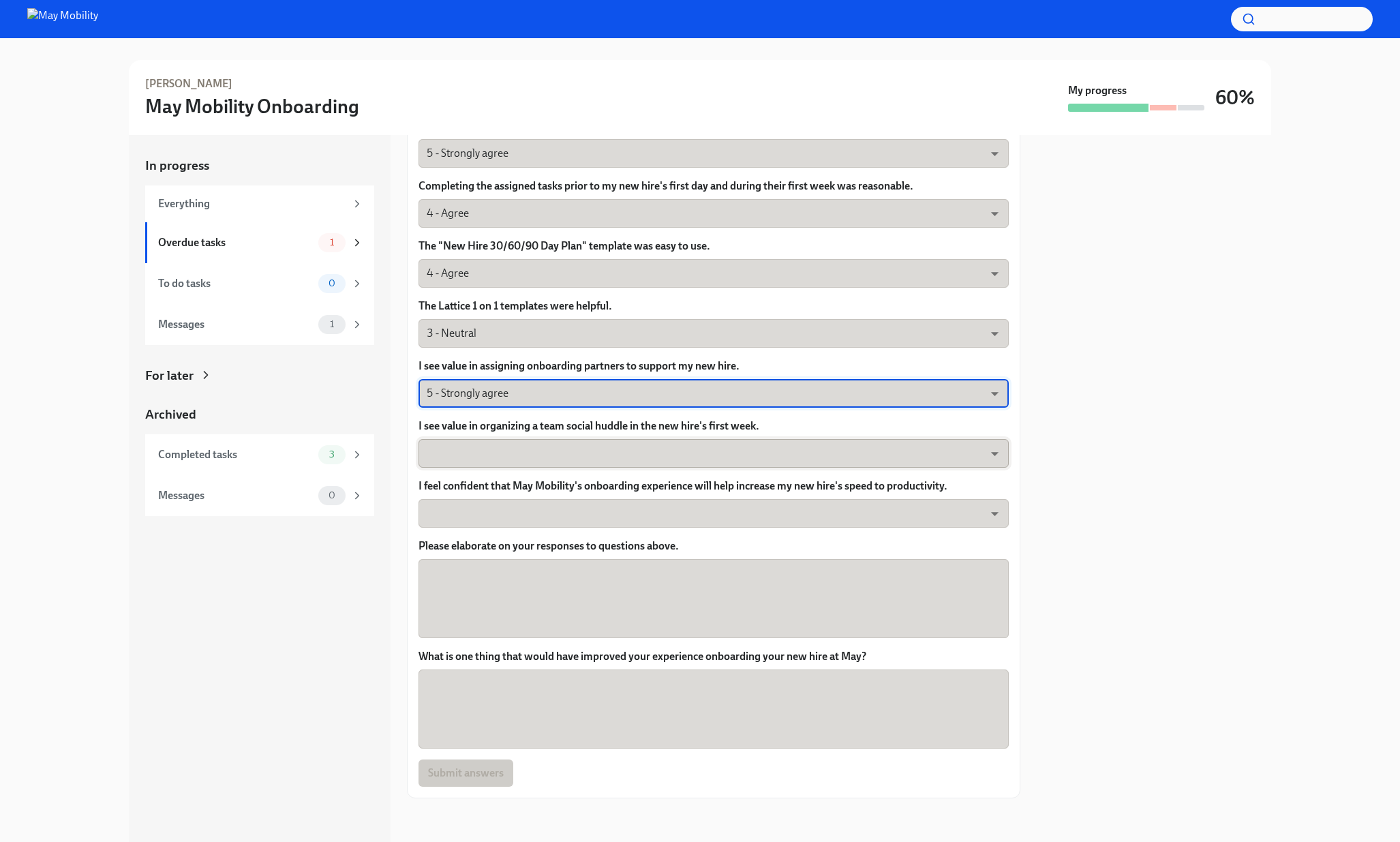
click at [576, 448] on body "[PERSON_NAME] May Mobility Onboarding My progress 60% In progress Everything Ov…" at bounding box center [700, 421] width 1400 height 842
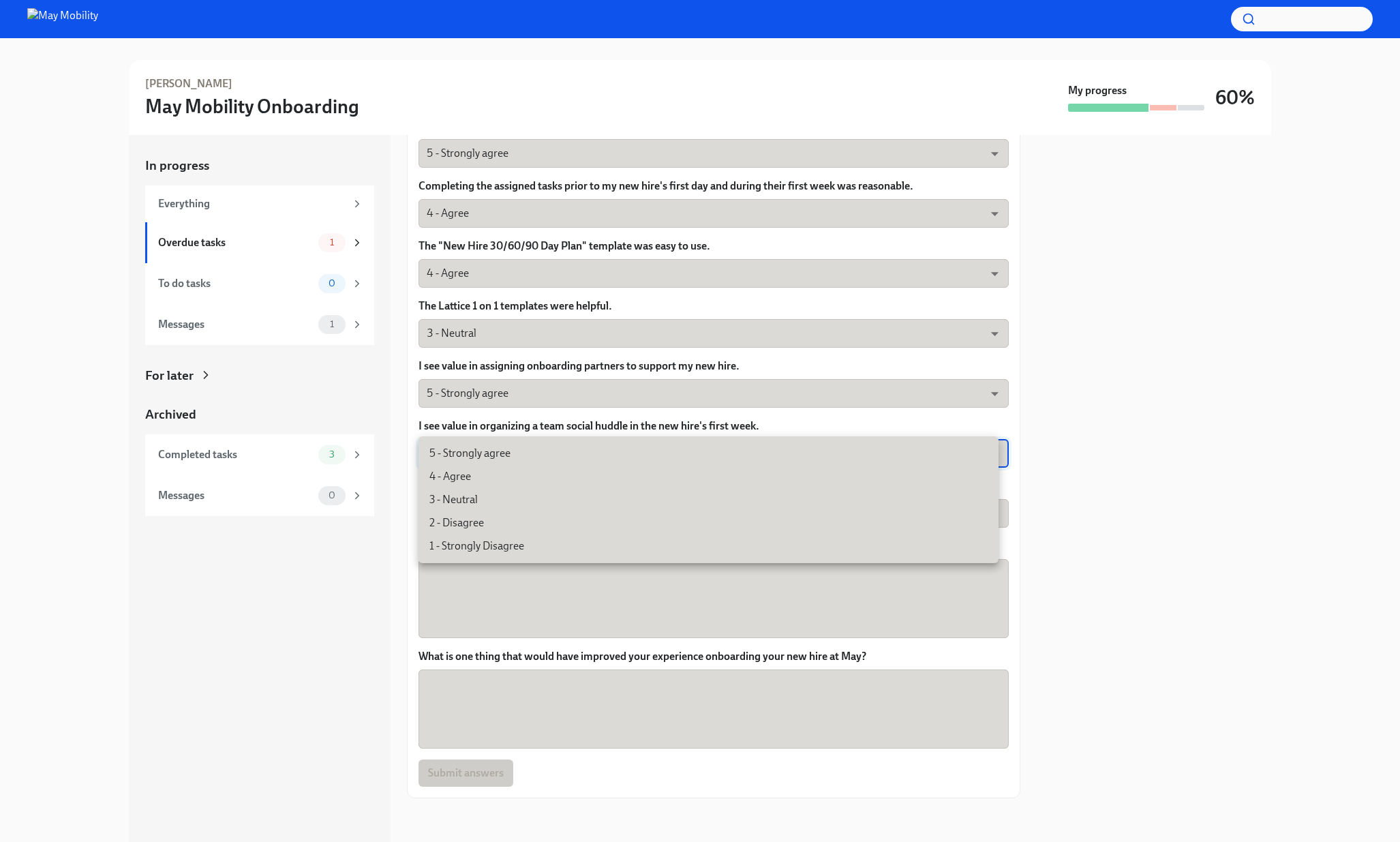
click at [567, 475] on li "4 - Agree" at bounding box center [708, 476] width 580 height 23
type input "nYbWsvkNA"
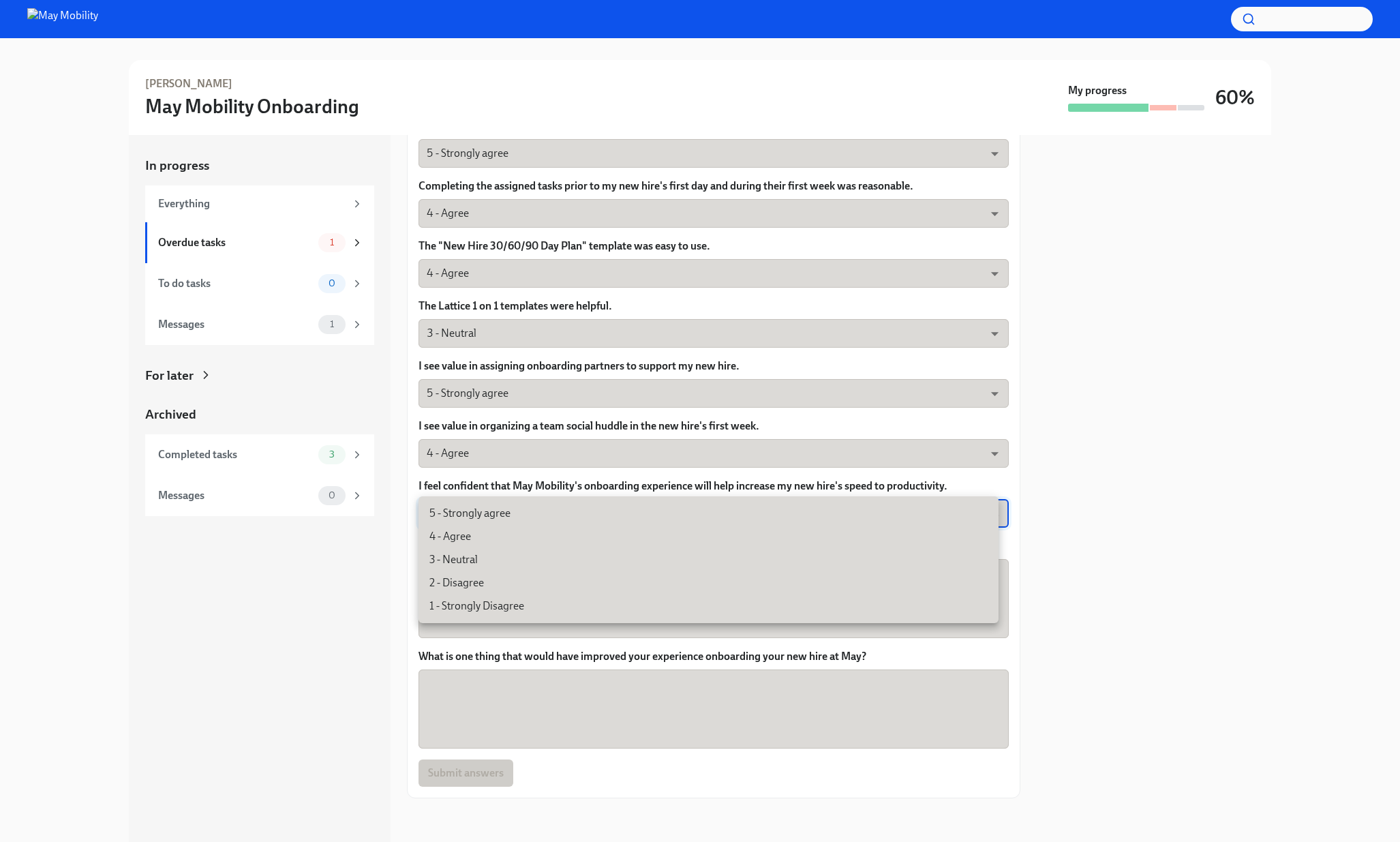
click at [639, 516] on body "[PERSON_NAME] May Mobility Onboarding My progress 60% In progress Everything Ov…" at bounding box center [700, 421] width 1400 height 842
click at [605, 529] on li "4 - Agree" at bounding box center [708, 536] width 580 height 23
type input "nYbWsvkNA"
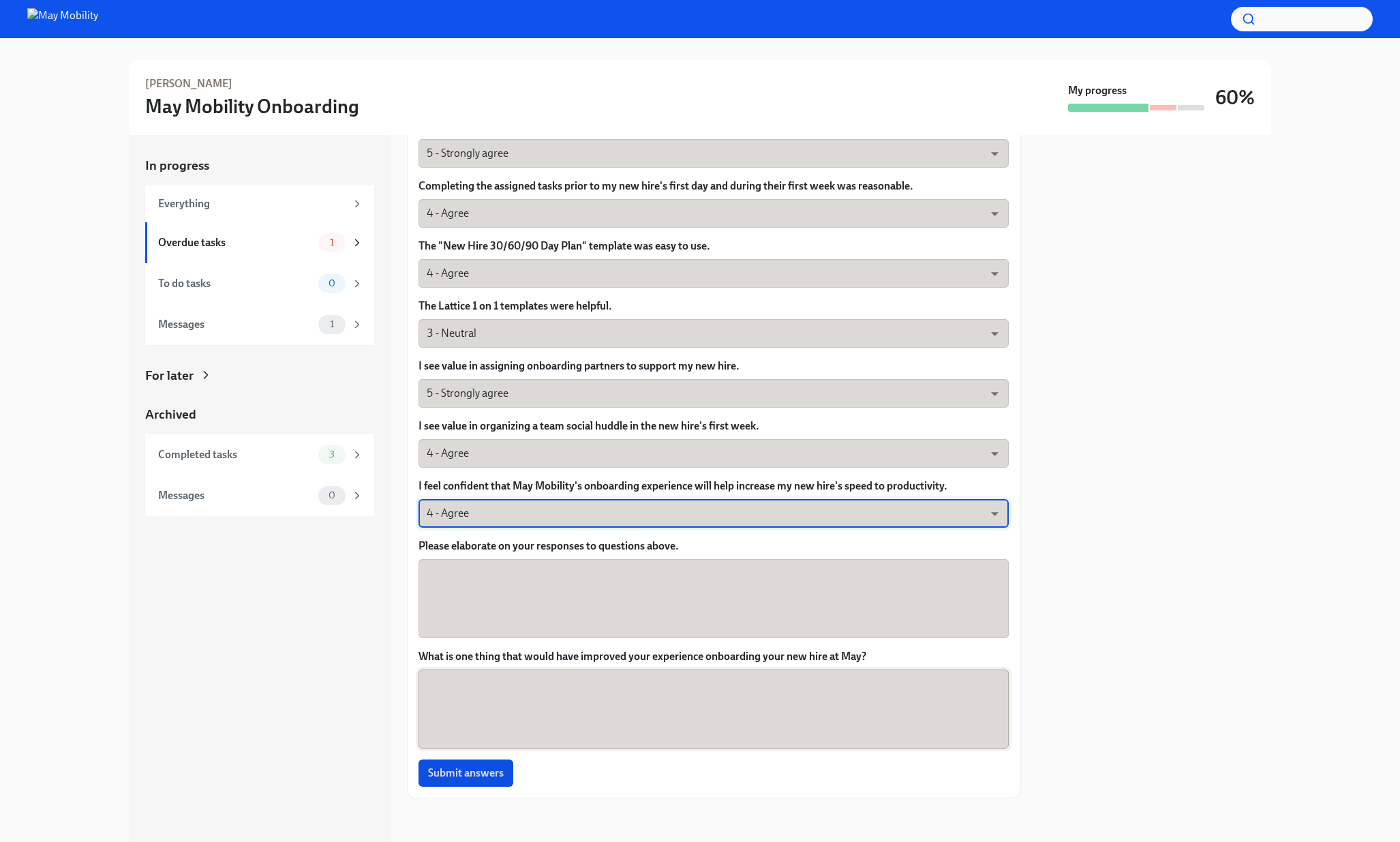
click at [586, 728] on textarea "What is one thing that would have improved your experience onboarding your new …" at bounding box center [713, 709] width 574 height 66
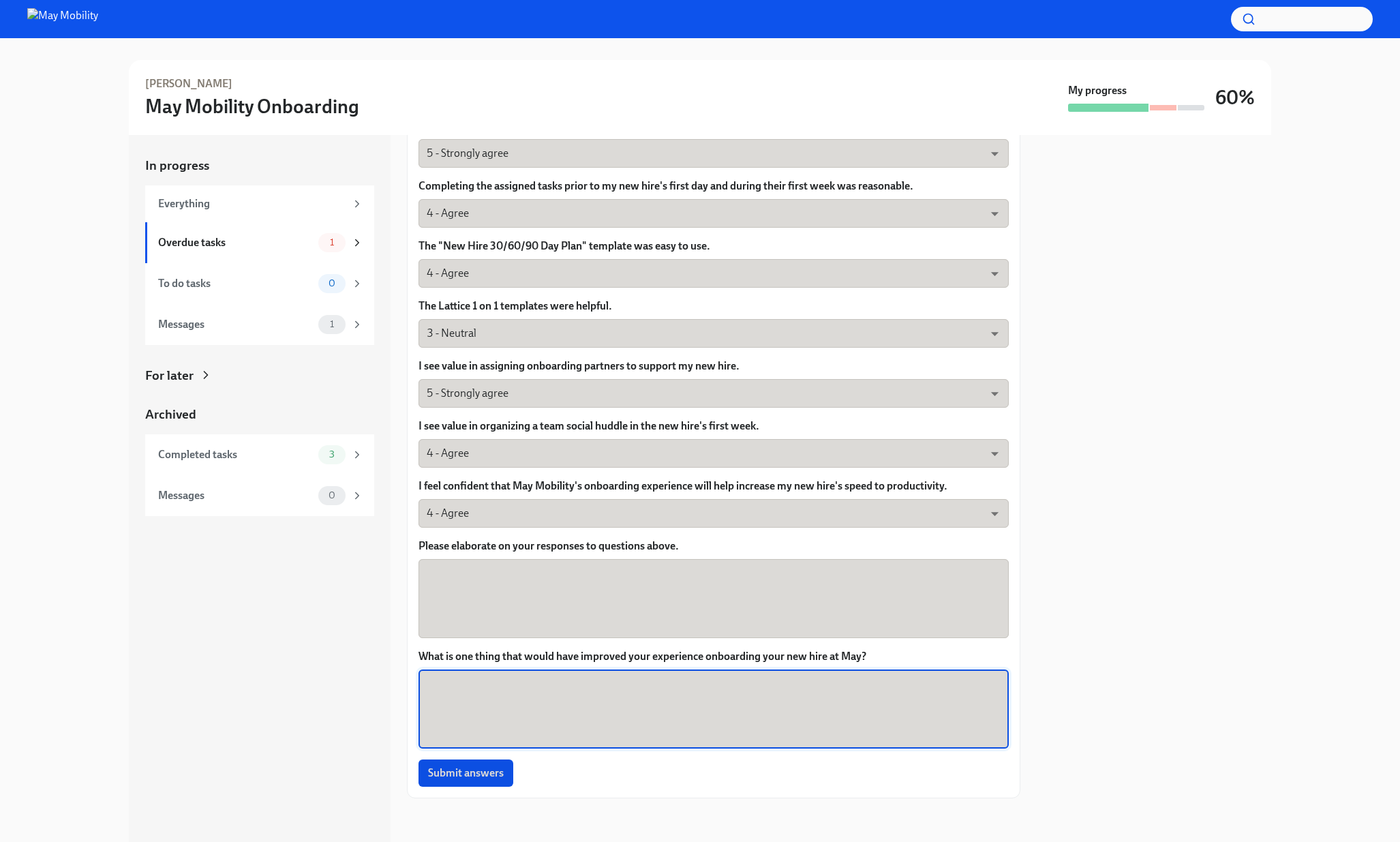
type textarea "I"
type textarea "There is not much visibility after deciding to hire until they accept an offer.…"
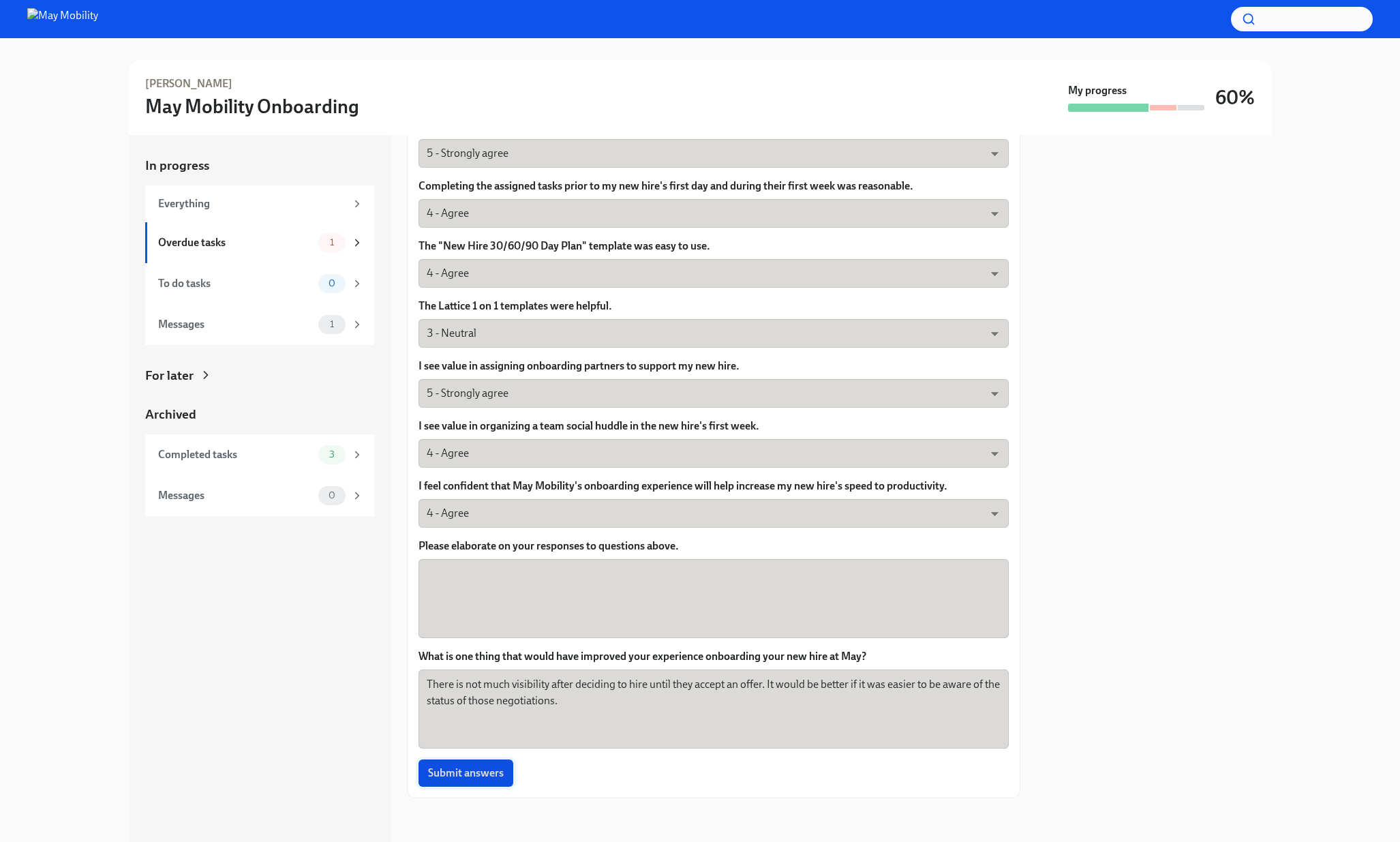
click at [490, 772] on span "Submit answers" at bounding box center [466, 772] width 76 height 14
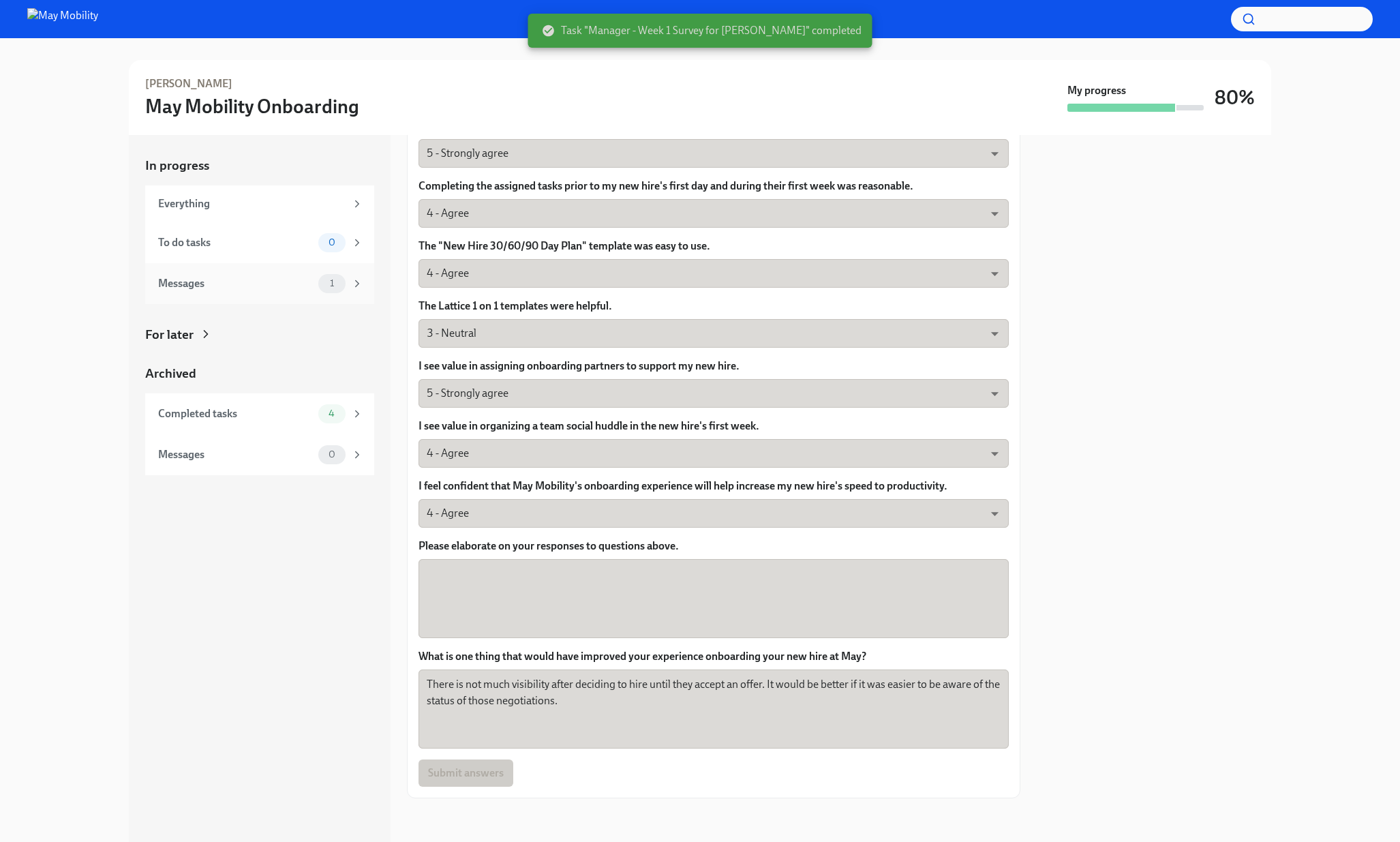
click at [250, 276] on div "Messages" at bounding box center [235, 283] width 154 height 15
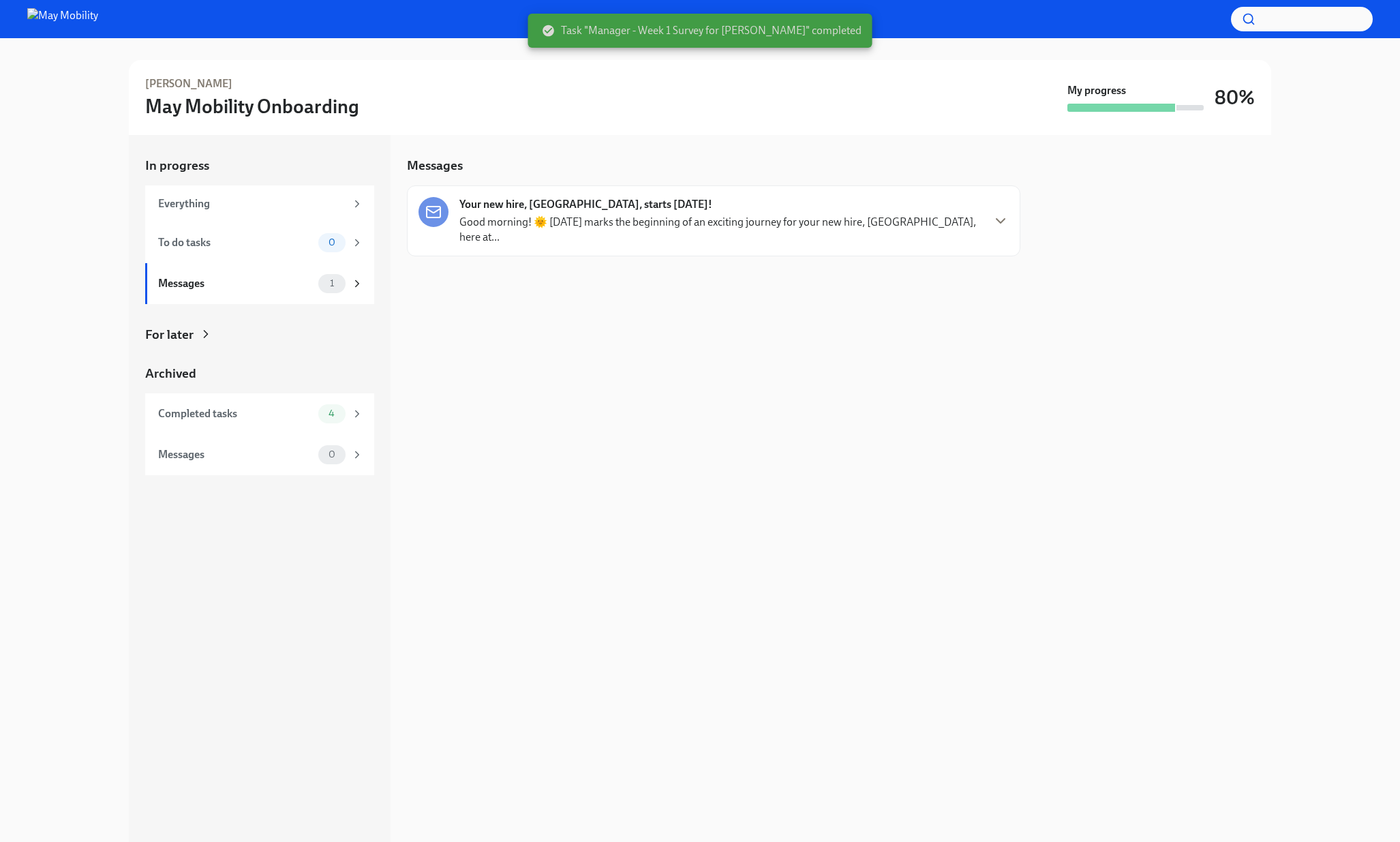
click at [660, 204] on div "Your new hire, [GEOGRAPHIC_DATA], starts [DATE]! Good morning! 🌞 [DATE] marks t…" at bounding box center [720, 221] width 522 height 48
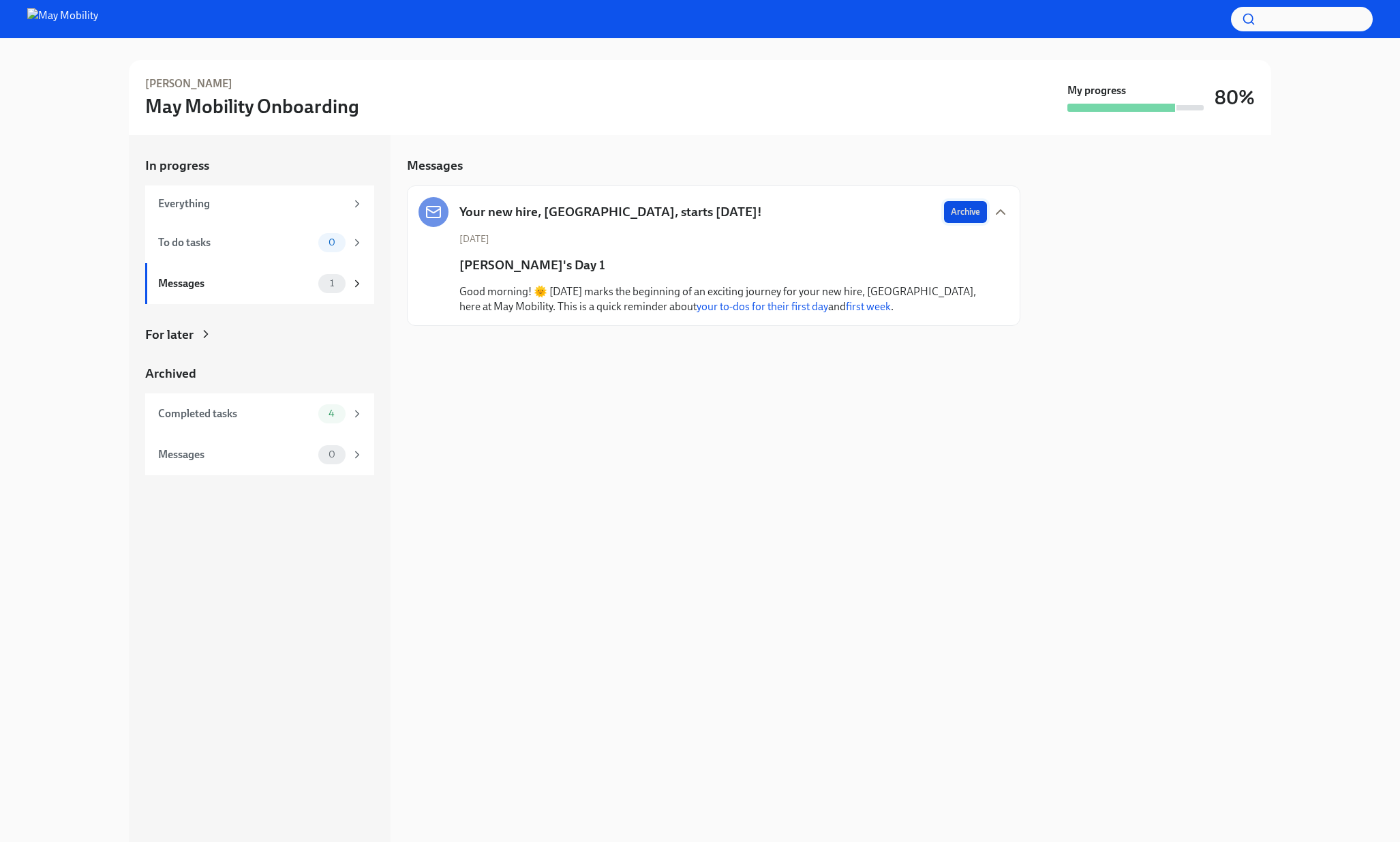
click at [964, 209] on span "Archive" at bounding box center [965, 211] width 30 height 14
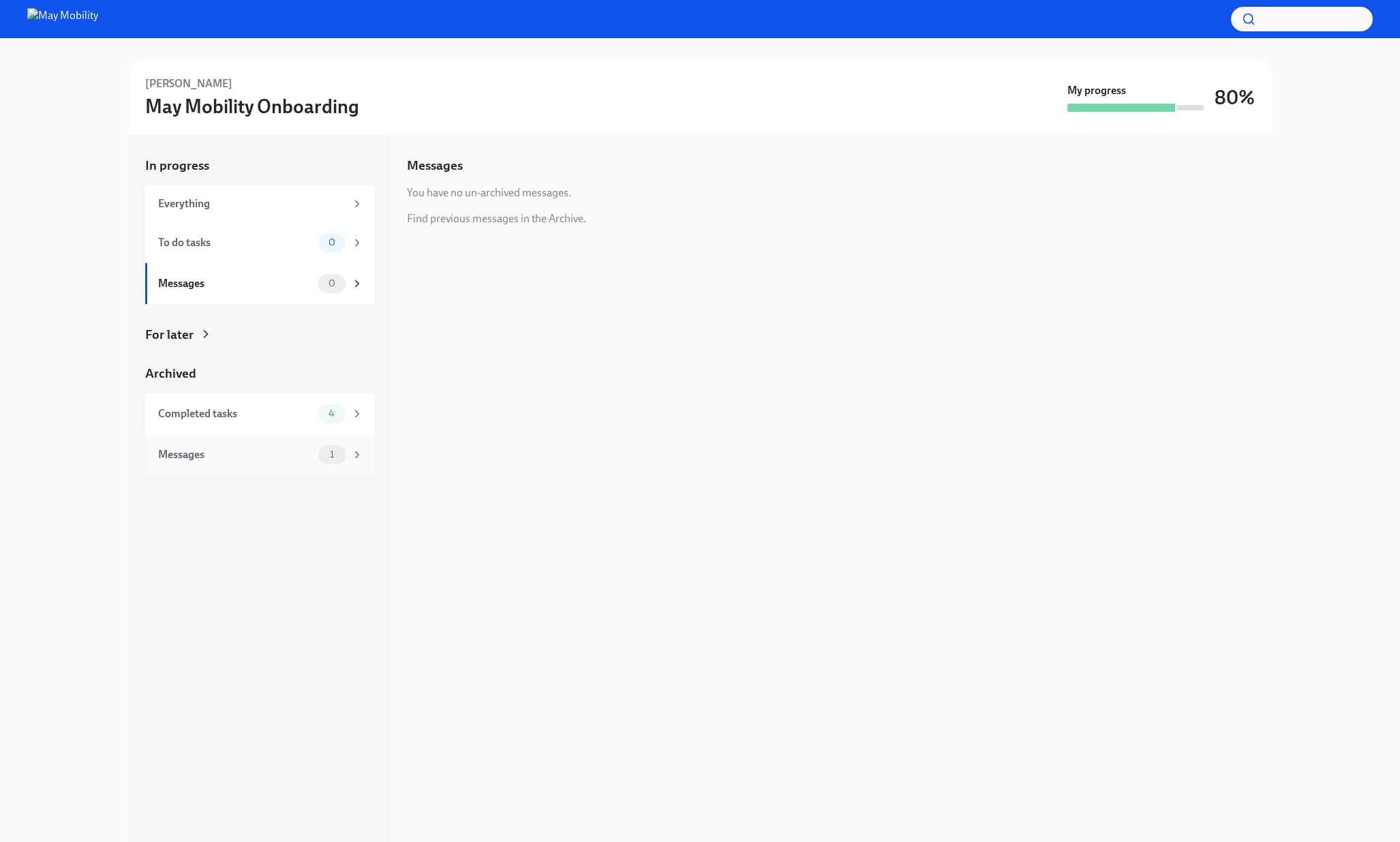
click at [259, 449] on div "Messages" at bounding box center [235, 455] width 154 height 15
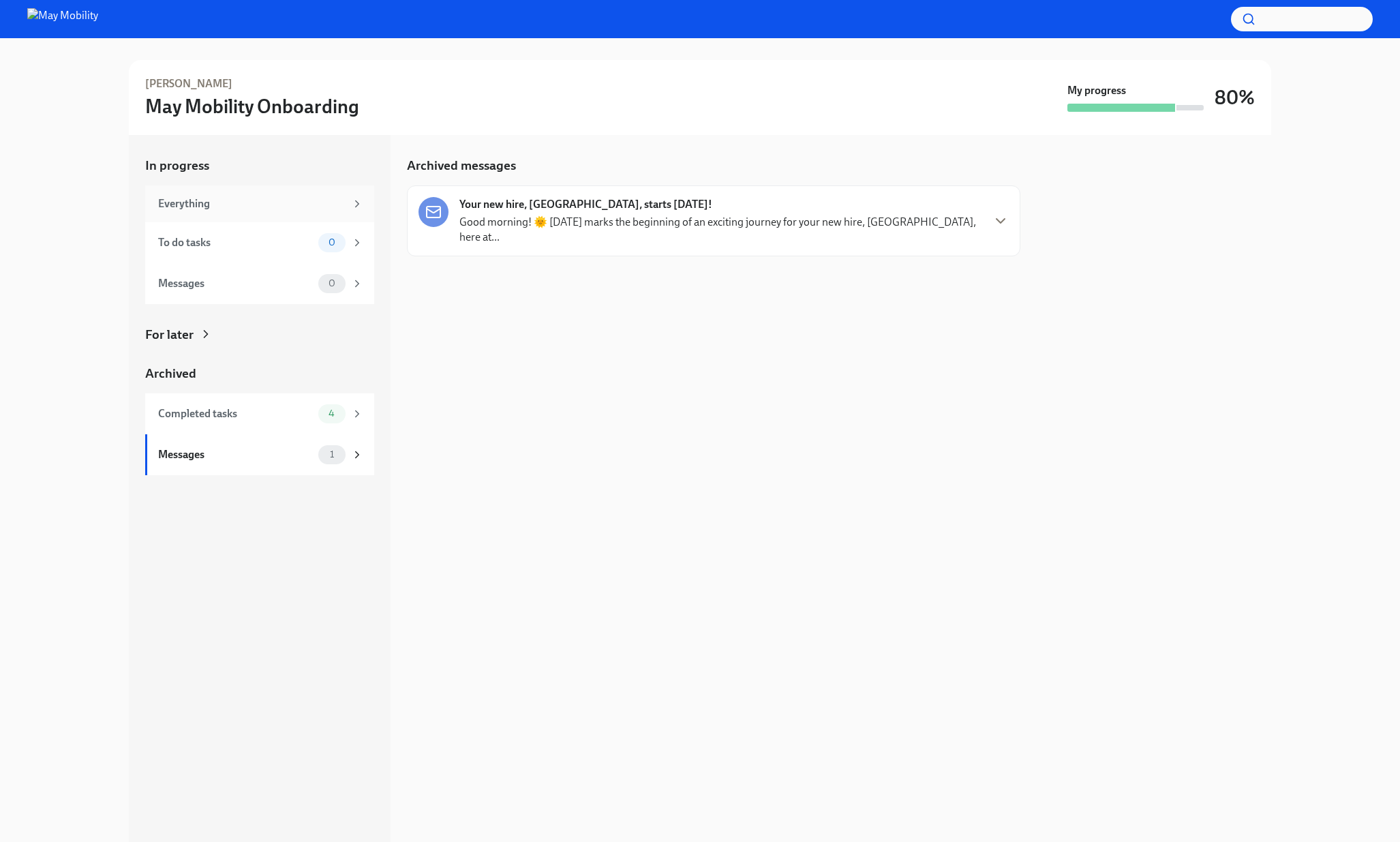
click at [268, 204] on div "Everything" at bounding box center [252, 203] width 187 height 15
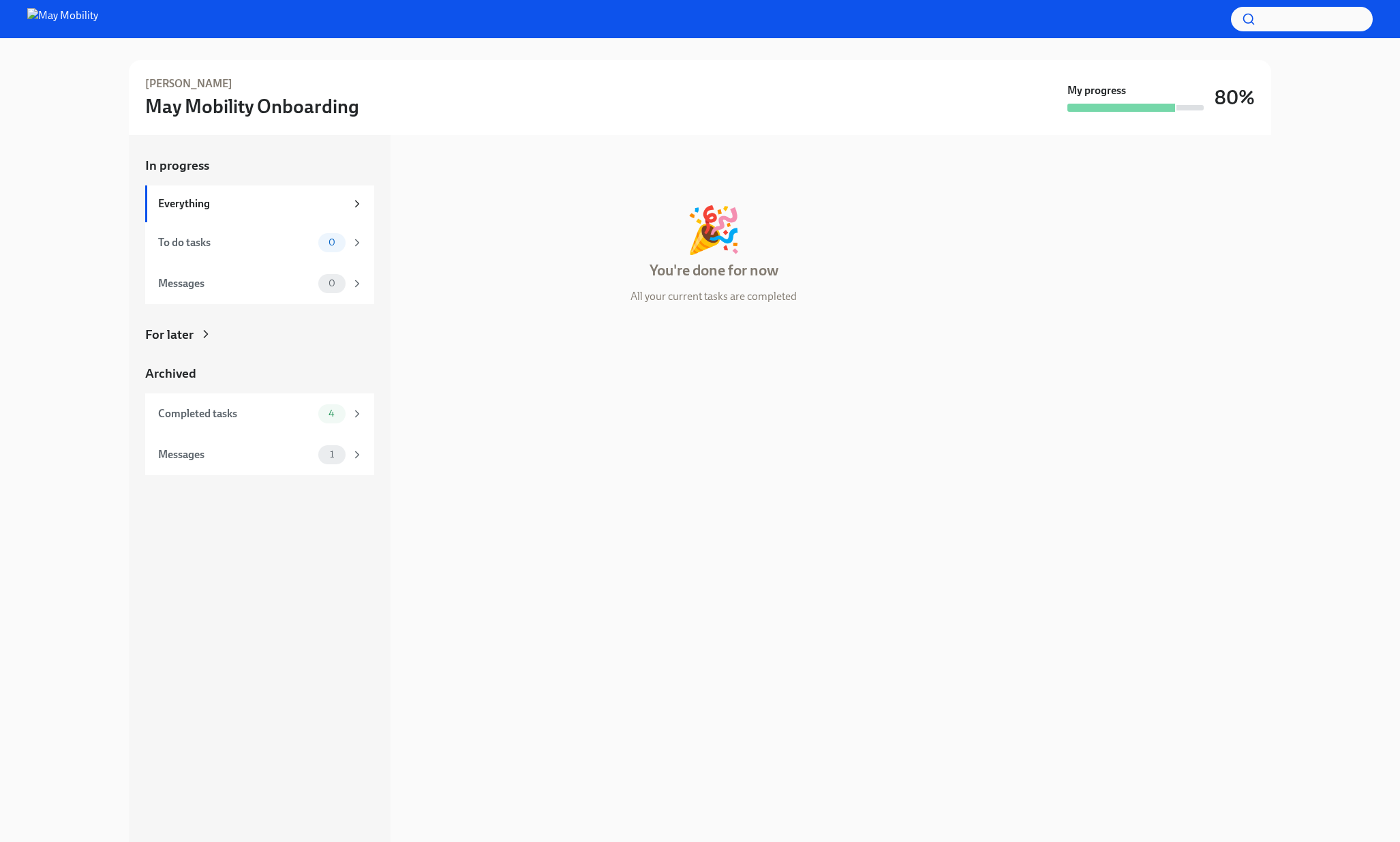
click at [1137, 98] on div "My progress" at bounding box center [1135, 98] width 136 height 29
